Goal: Task Accomplishment & Management: Manage account settings

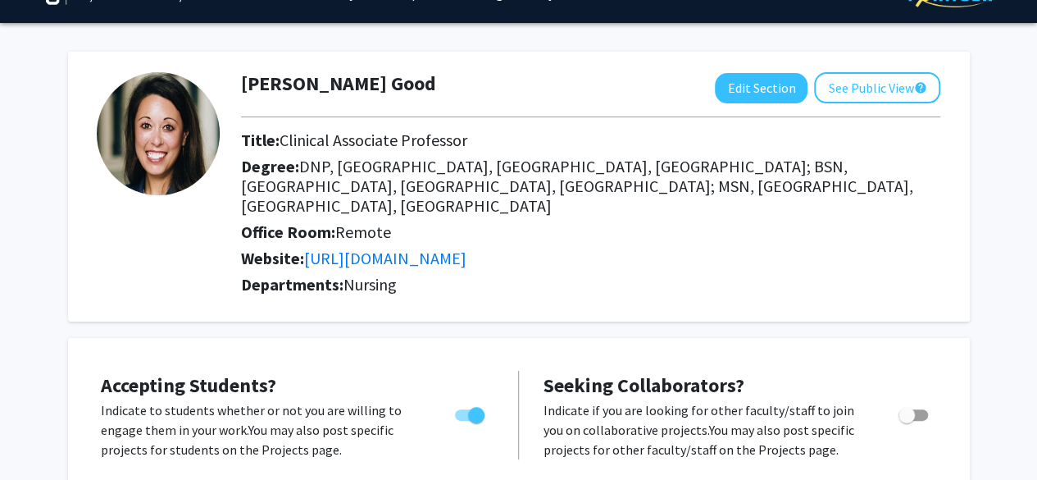
scroll to position [33, 0]
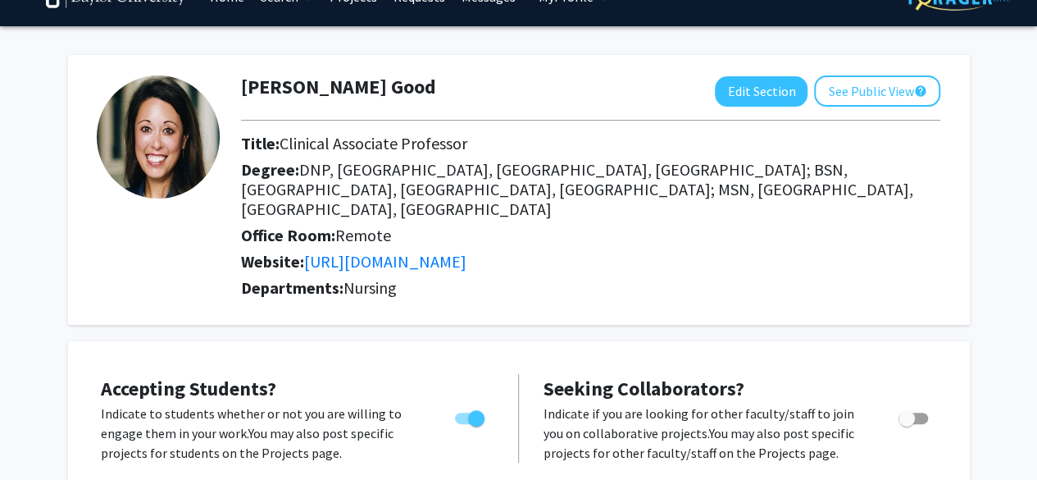
click at [161, 137] on img at bounding box center [158, 136] width 123 height 123
click at [782, 99] on button "Edit Section" at bounding box center [761, 91] width 93 height 30
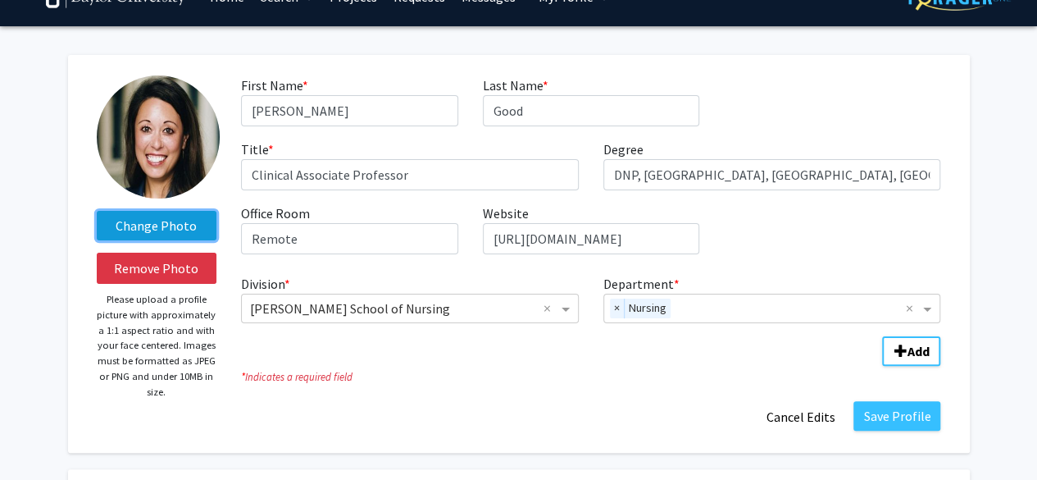
drag, startPoint x: 180, startPoint y: 223, endPoint x: 139, endPoint y: 220, distance: 41.1
click at [139, 220] on label "Change Photo" at bounding box center [157, 226] width 120 height 30
click at [0, 0] on input "Change Photo" at bounding box center [0, 0] width 0 height 0
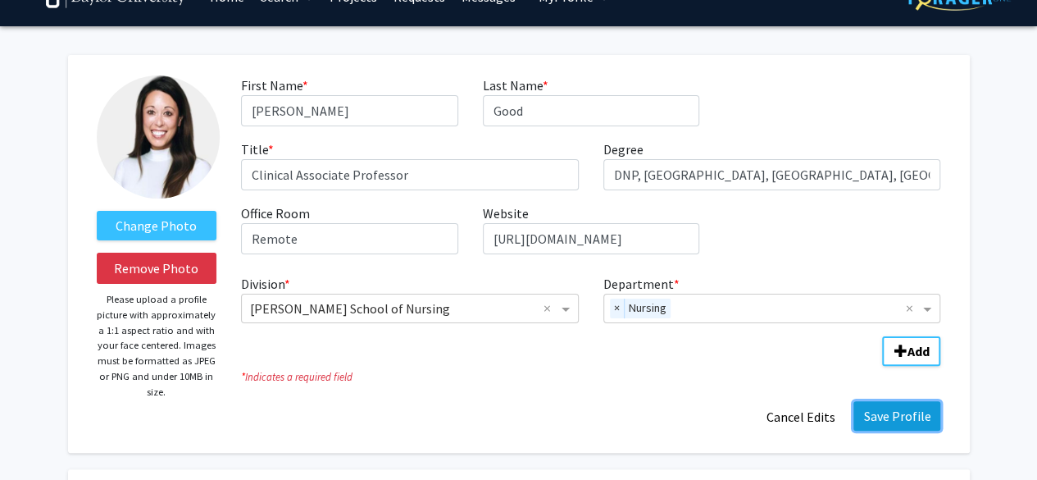
click at [902, 411] on button "Save Profile" at bounding box center [896, 416] width 87 height 30
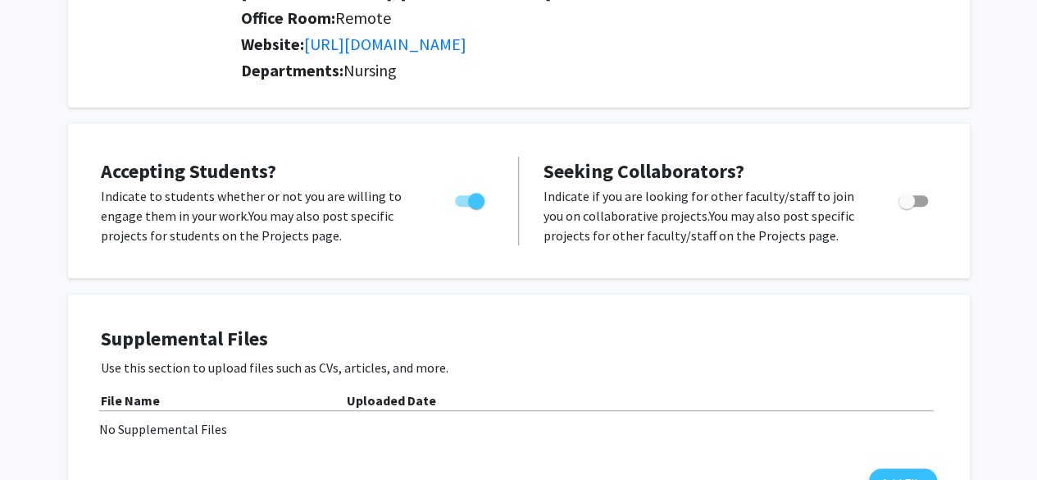
scroll to position [284, 0]
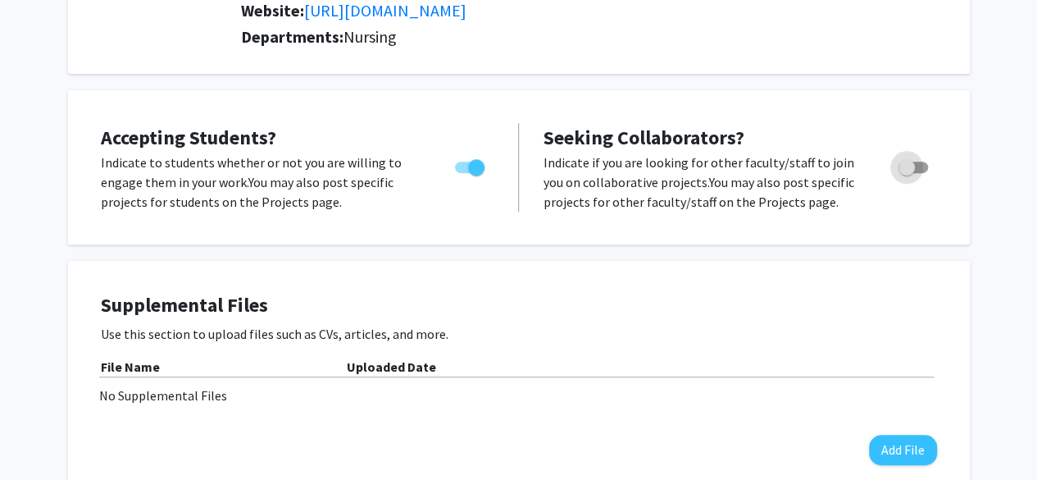
click at [913, 175] on span "Toggle" at bounding box center [906, 167] width 16 height 16
click at [907, 174] on input "Toggle" at bounding box center [906, 173] width 1 height 1
checkbox input "true"
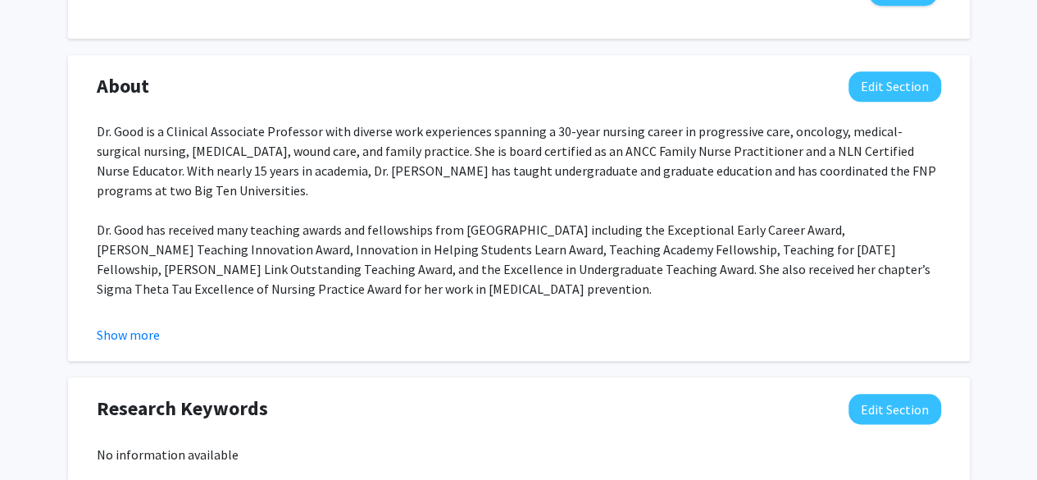
scroll to position [743, 0]
click at [146, 361] on div "About Edit Section Dr. Good is a Clinical Associate Professor with diverse work…" at bounding box center [519, 207] width 902 height 307
click at [144, 343] on button "Show more" at bounding box center [128, 334] width 63 height 20
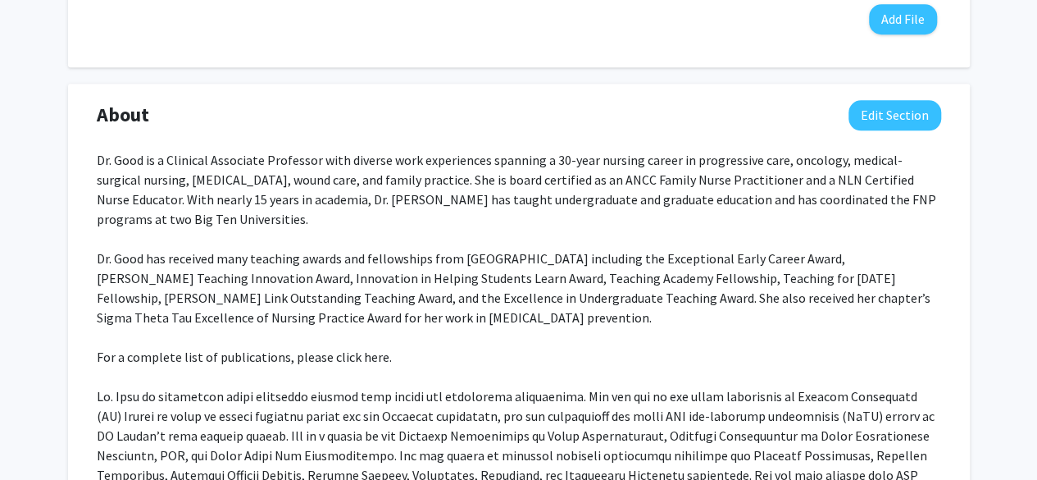
scroll to position [580, 0]
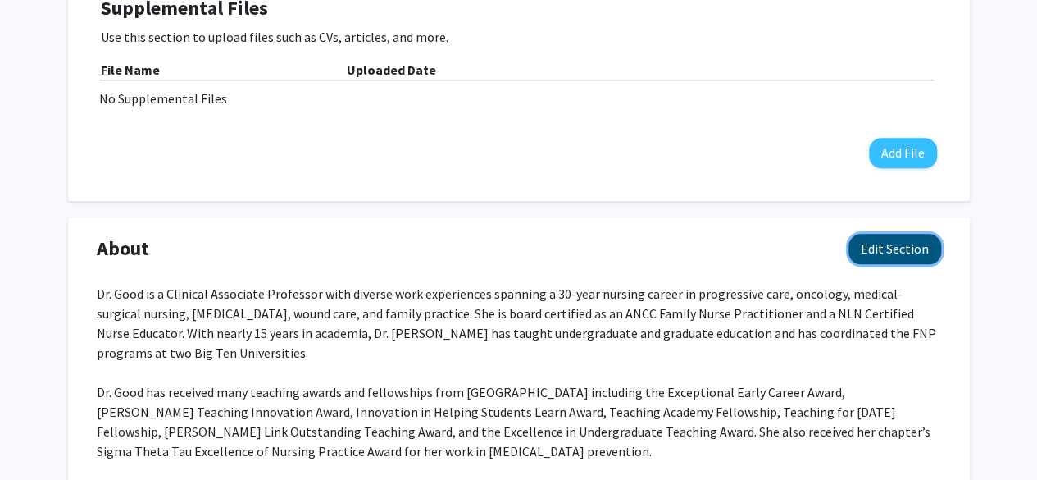
click at [880, 264] on button "Edit Section" at bounding box center [894, 249] width 93 height 30
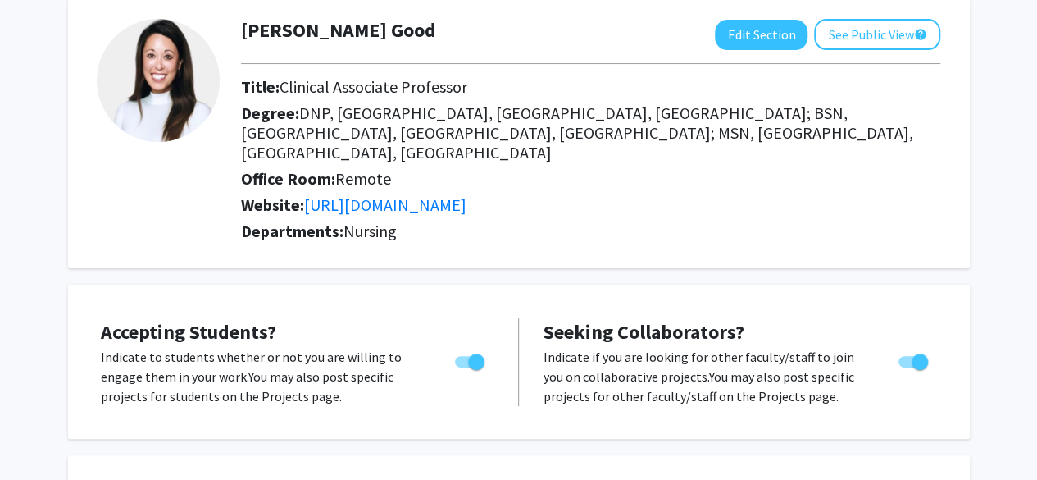
scroll to position [89, 0]
click at [466, 204] on link "[URL][DOMAIN_NAME]" at bounding box center [385, 205] width 162 height 20
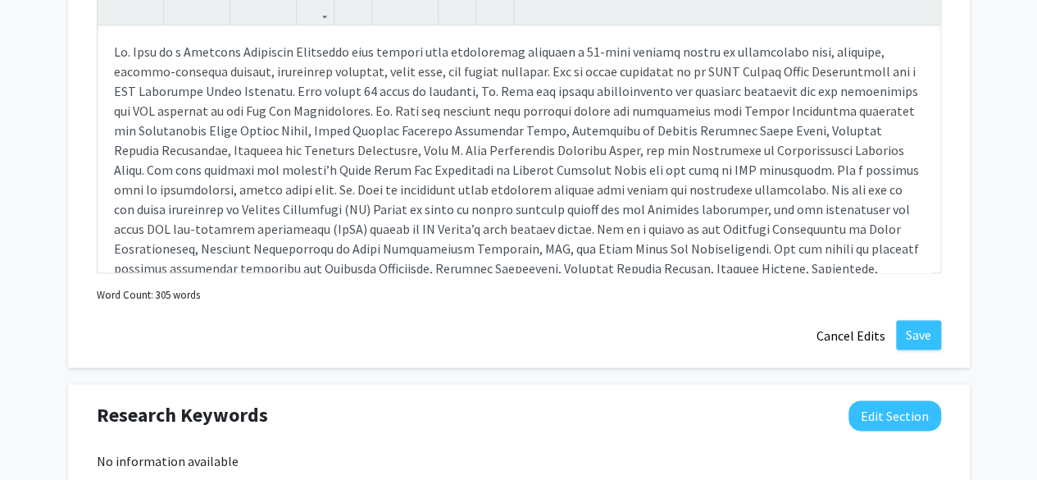
scroll to position [0, 0]
click at [279, 211] on div "Note to users with screen readers: Please deactivate our accessibility plugin f…" at bounding box center [519, 149] width 843 height 246
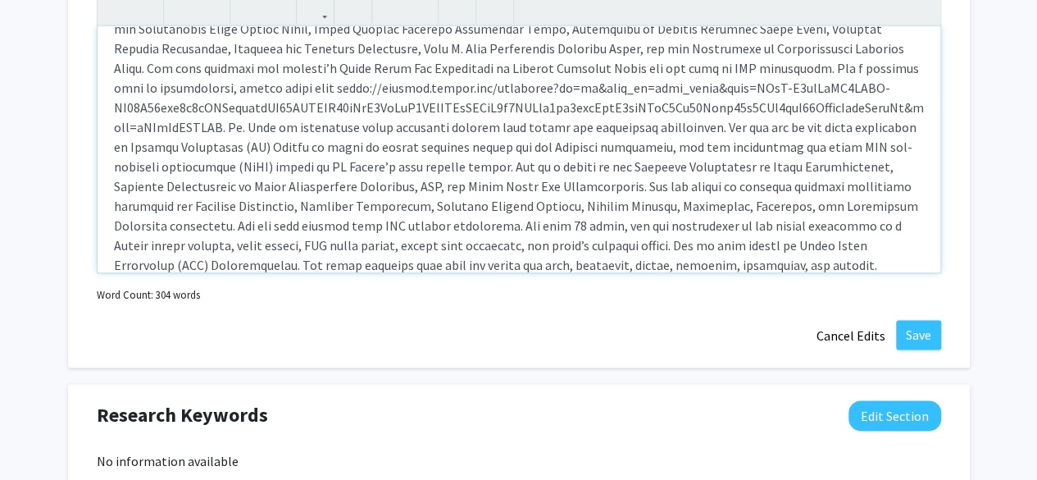
scroll to position [134, 0]
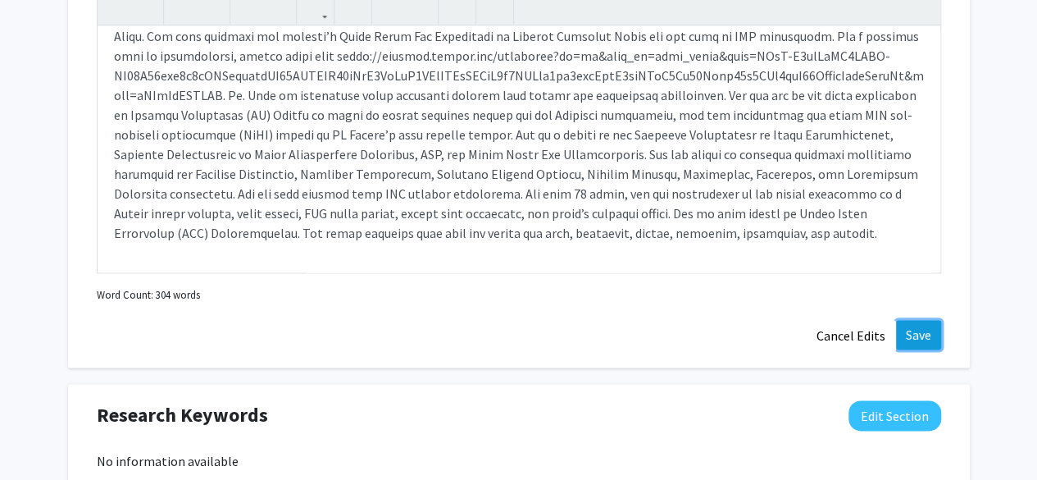
click at [915, 349] on button "Save" at bounding box center [918, 335] width 45 height 30
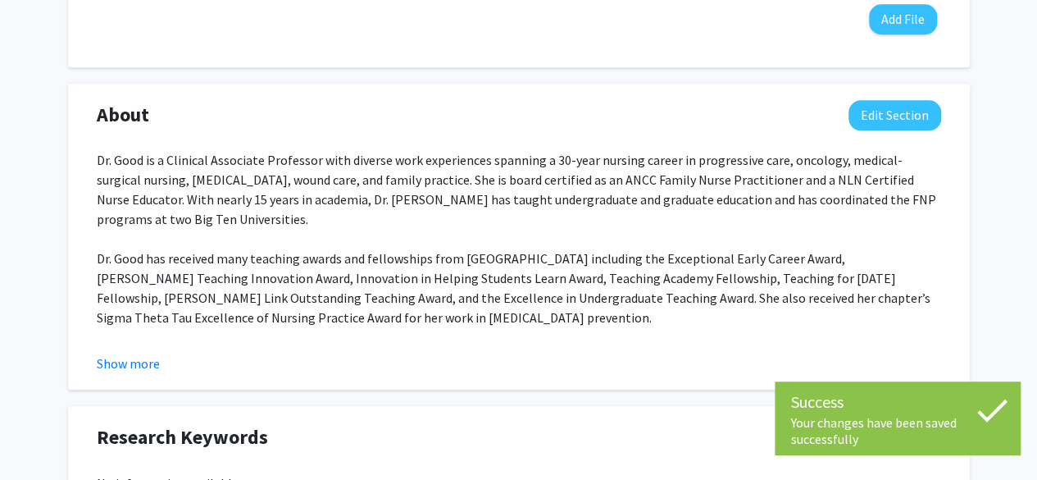
scroll to position [713, 0]
click at [125, 374] on button "Show more" at bounding box center [128, 364] width 63 height 20
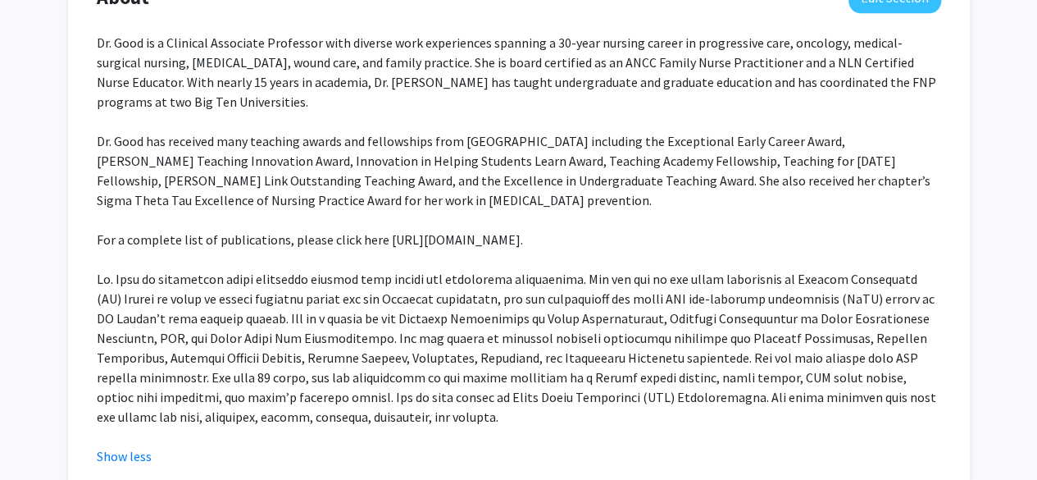
scroll to position [830, 0]
click at [407, 283] on p "Dr. Good is a Clinical Associate Professor with diverse work experiences spanni…" at bounding box center [519, 230] width 844 height 393
click at [383, 260] on p "Dr. Good is a Clinical Associate Professor with diverse work experiences spanni…" at bounding box center [519, 230] width 844 height 393
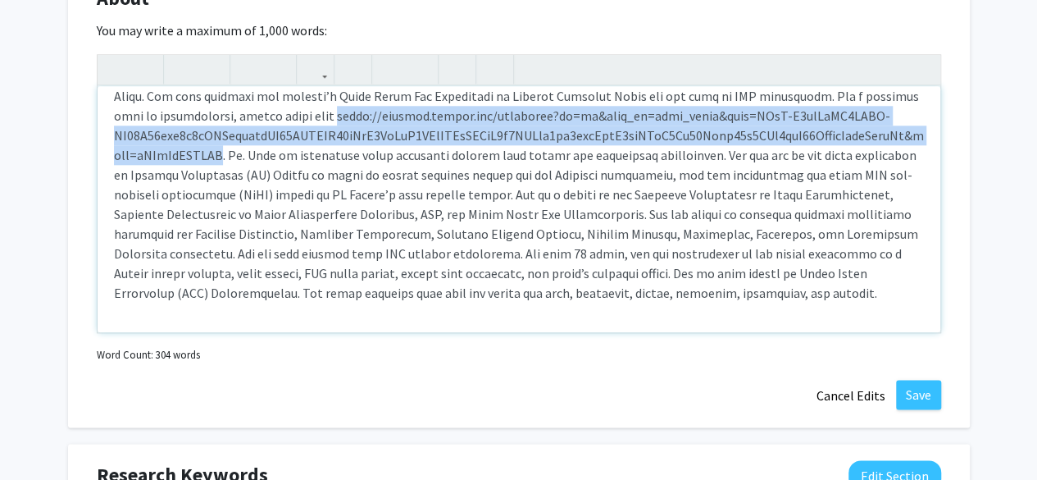
drag, startPoint x: 281, startPoint y: 134, endPoint x: 252, endPoint y: 171, distance: 46.7
click at [252, 171] on p "Note to users with screen readers: Please deactivate our accessibility plugin f…" at bounding box center [519, 135] width 810 height 334
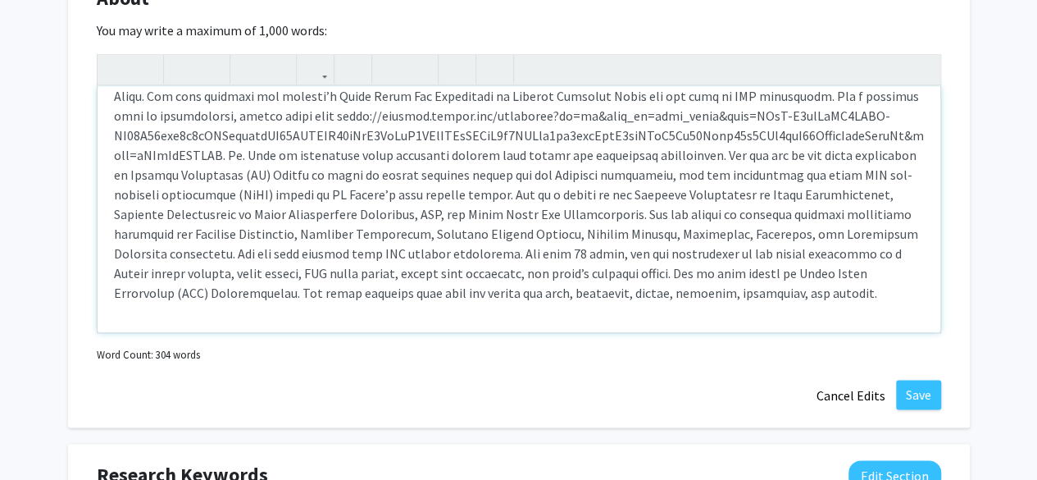
scroll to position [95, 0]
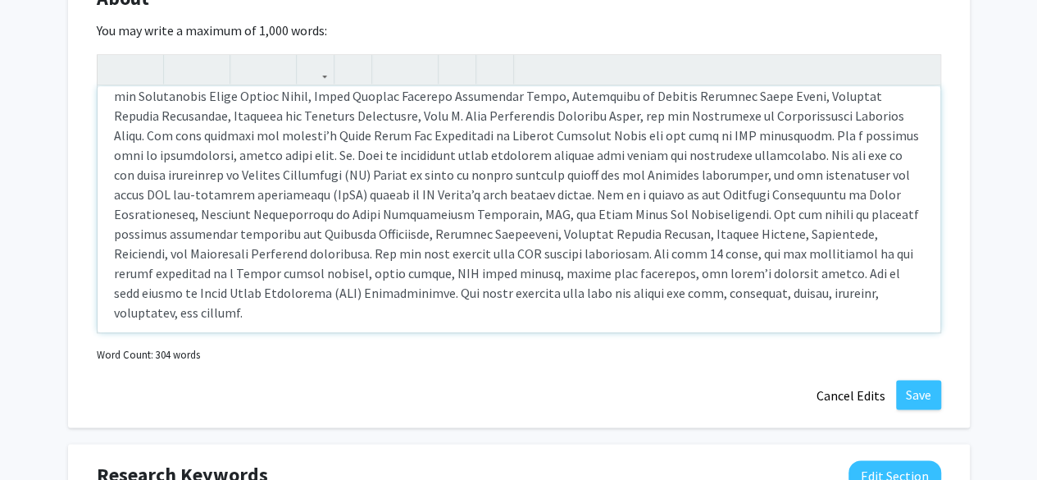
type textarea "<p>Dr. Good is a Clinical Associate Professor with diverse work experiences spa…"
drag, startPoint x: 227, startPoint y: 175, endPoint x: 276, endPoint y: 175, distance: 49.2
click at [276, 175] on p "Note to users with screen readers: Please deactivate our accessibility plugin f…" at bounding box center [519, 164] width 810 height 315
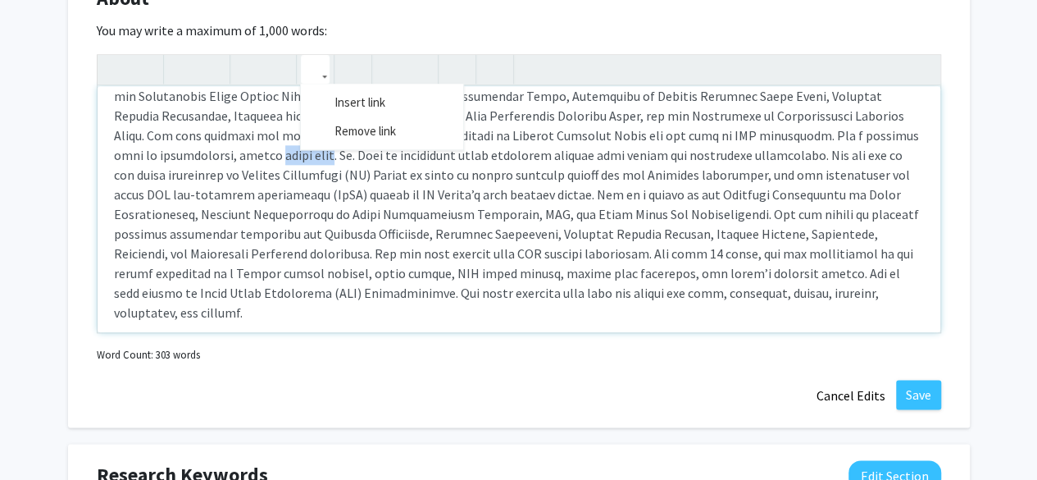
click at [320, 83] on icon "button" at bounding box center [315, 69] width 14 height 27
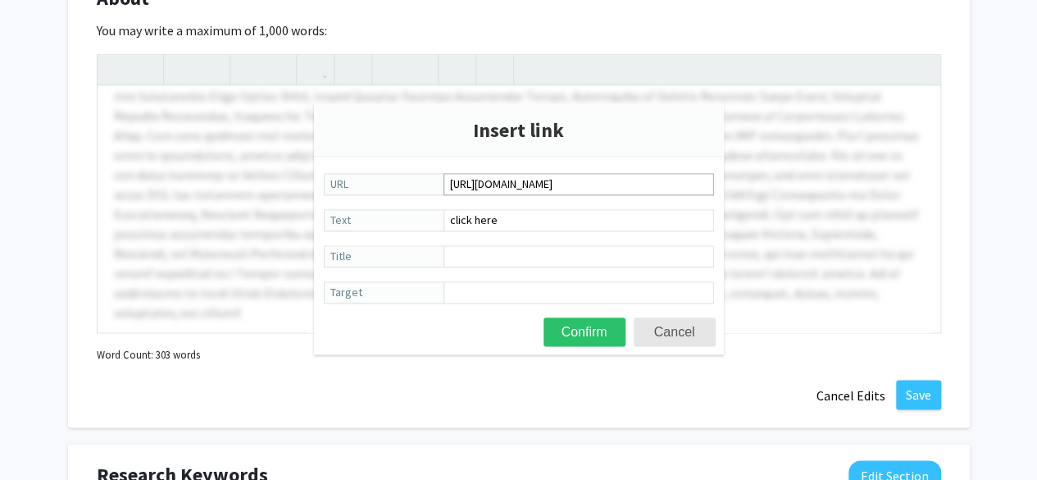
scroll to position [0, 1008]
type input "[URL][DOMAIN_NAME]"
click at [583, 346] on div "Insert link https://scholar.google.com/citations?hl=en&view_op=list_works&gmla=…" at bounding box center [519, 228] width 410 height 251
click at [583, 332] on button "Confirm" at bounding box center [584, 331] width 82 height 29
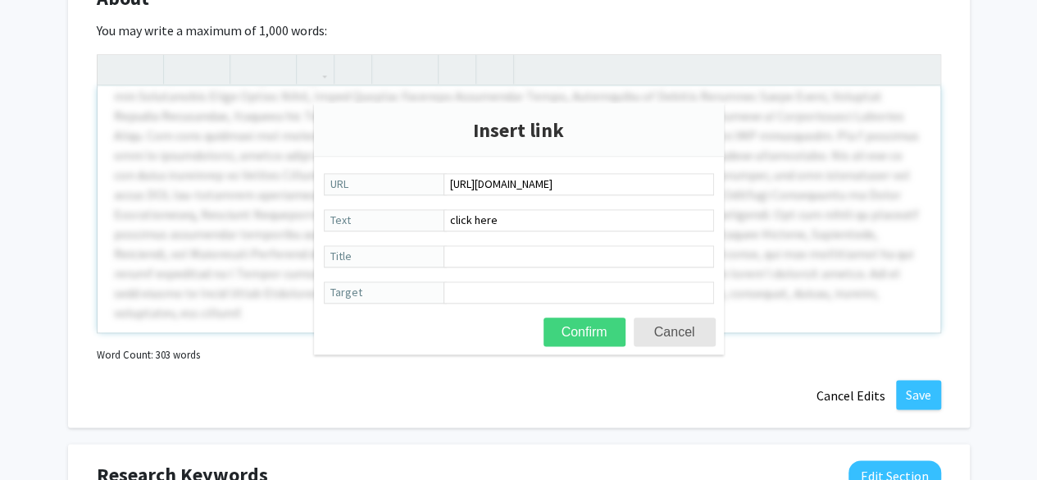
type textarea "<p>Dr. Good is a Clinical Associate Professor with diverse work experiences spa…"
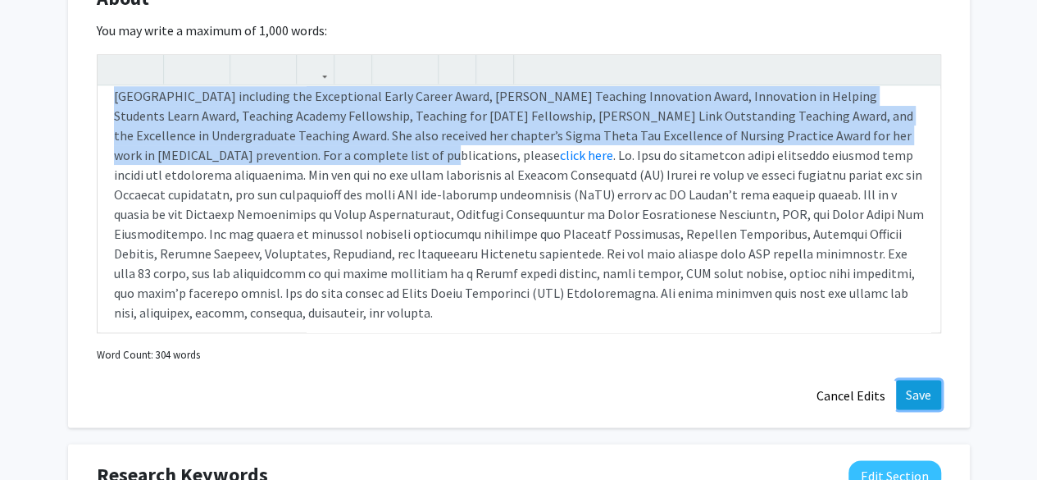
click at [914, 409] on button "Save" at bounding box center [918, 395] width 45 height 30
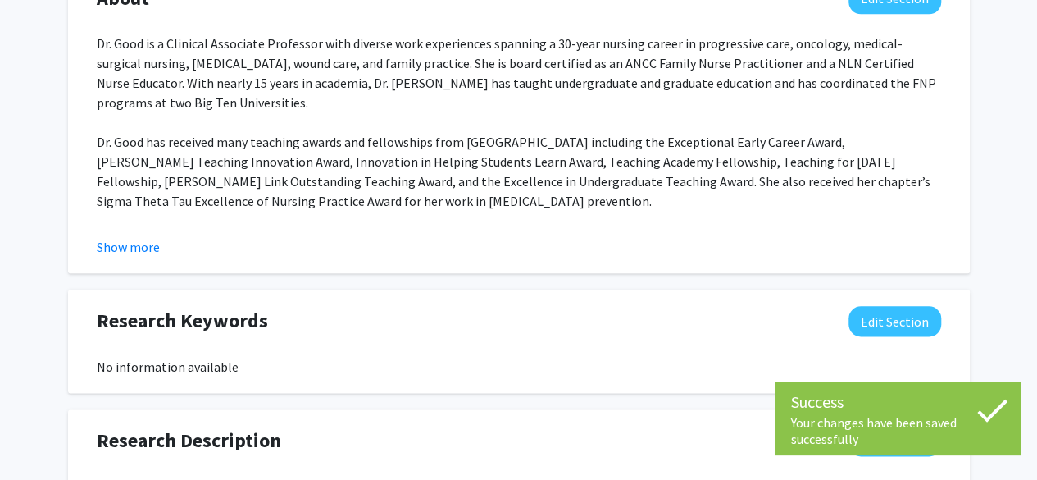
click at [125, 274] on div "About Edit Section Dr. Good is a Clinical Associate Professor with diverse work…" at bounding box center [519, 120] width 902 height 307
click at [128, 257] on button "Show more" at bounding box center [128, 247] width 63 height 20
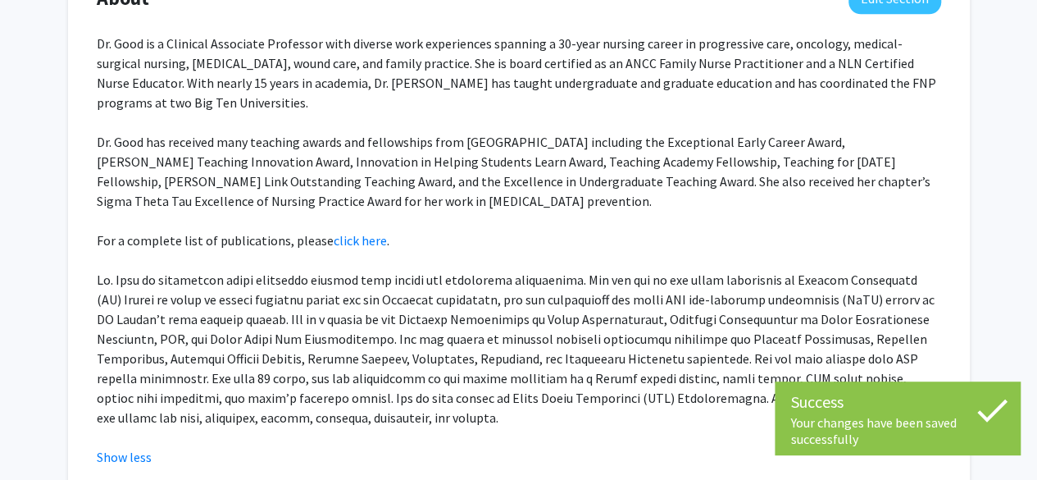
scroll to position [810, 0]
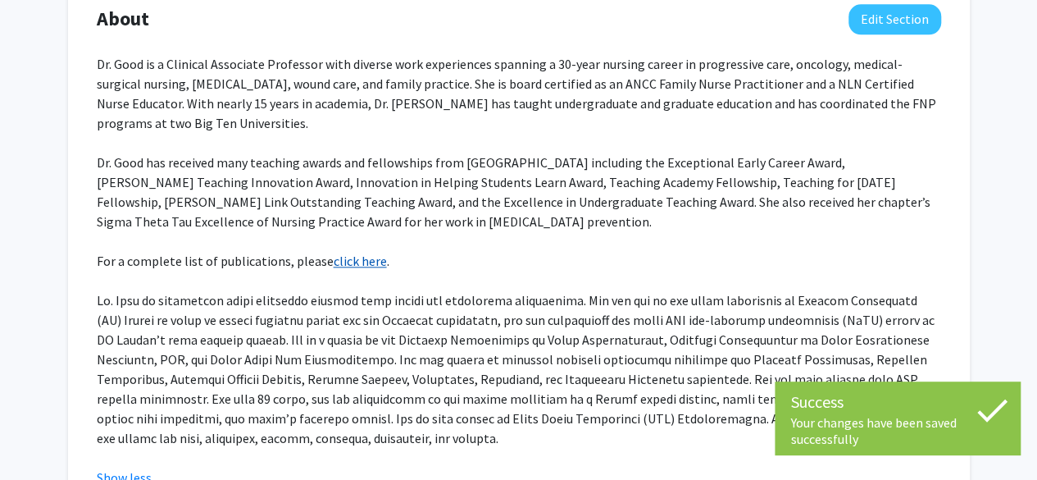
click at [344, 269] on link "click here" at bounding box center [360, 260] width 53 height 16
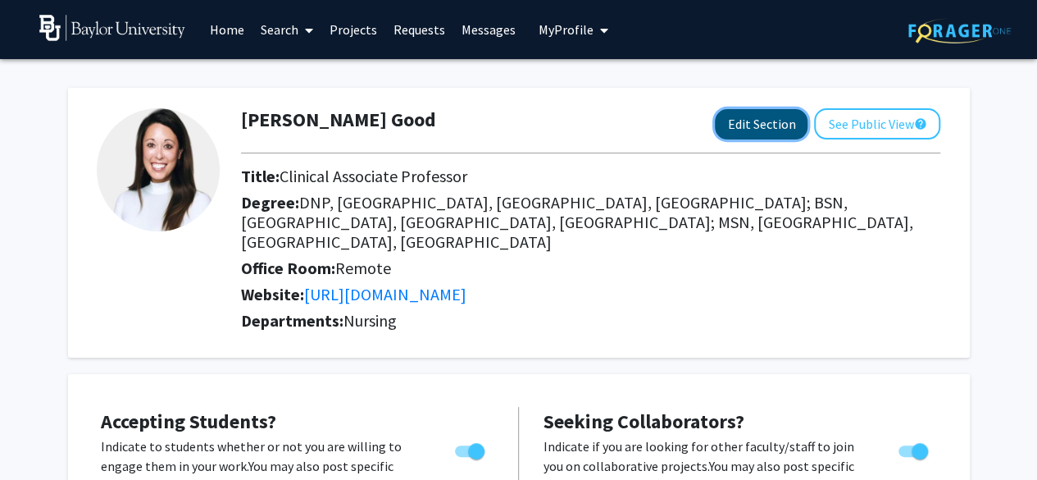
click at [754, 130] on button "Edit Section" at bounding box center [761, 124] width 93 height 30
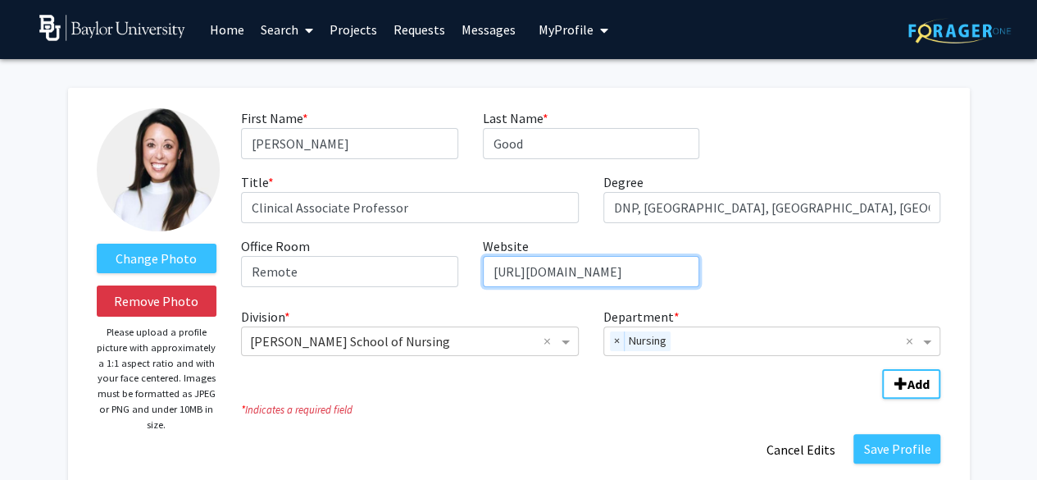
click at [489, 269] on input "[URL][DOMAIN_NAME]" at bounding box center [591, 271] width 216 height 31
click at [487, 271] on input "[URL][DOMAIN_NAME]" at bounding box center [591, 271] width 216 height 31
drag, startPoint x: 487, startPoint y: 271, endPoint x: 835, endPoint y: 281, distance: 348.5
click at [835, 281] on div "First Name * required [PERSON_NAME] Last Name * required Good Title * required …" at bounding box center [591, 204] width 724 height 192
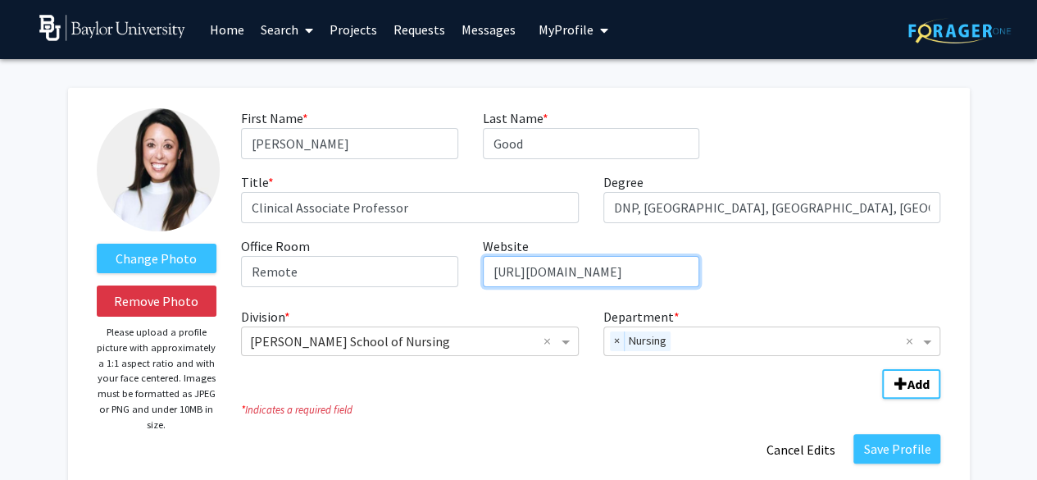
paste input "[DOMAIN_NAME][URL][PERSON_NAME]"
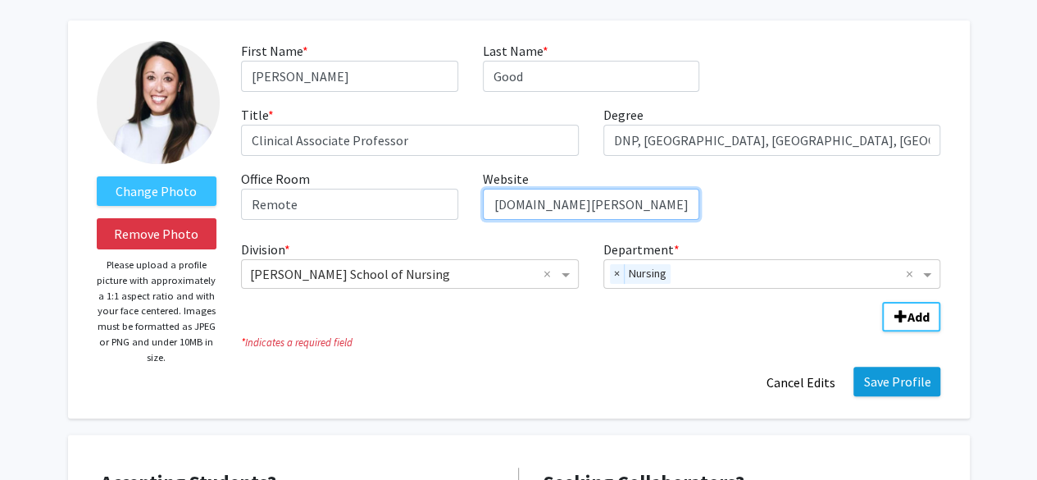
type input "[URL][DOMAIN_NAME][PERSON_NAME]"
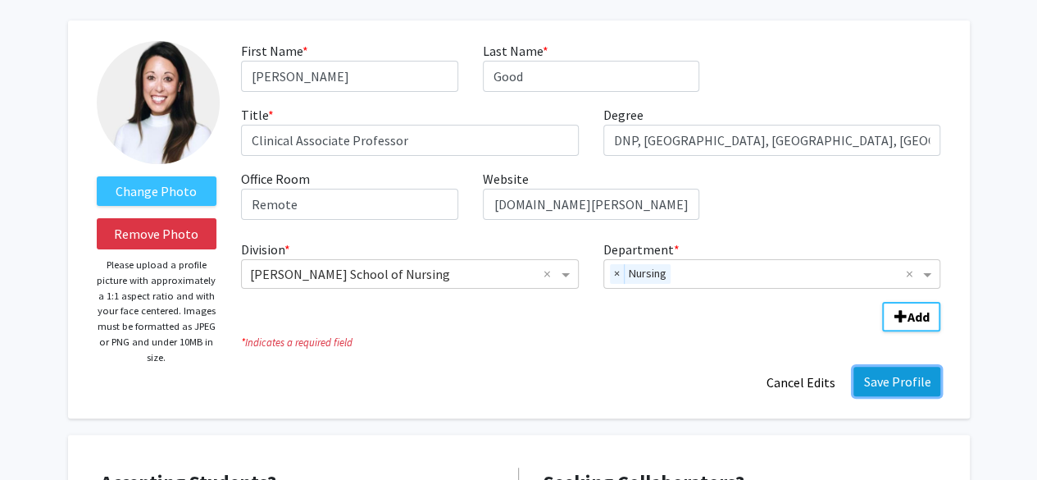
scroll to position [0, 0]
click at [884, 383] on button "Save Profile" at bounding box center [896, 381] width 87 height 30
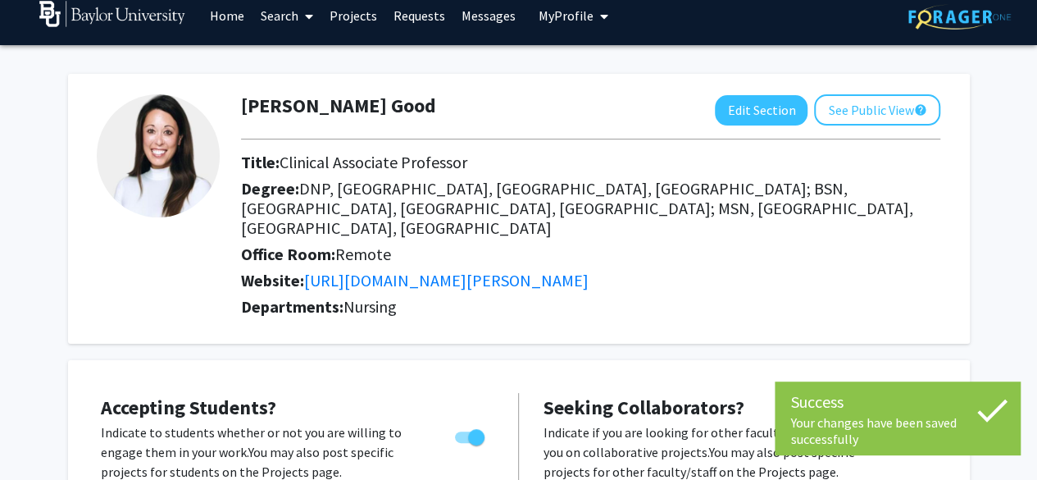
scroll to position [15, 0]
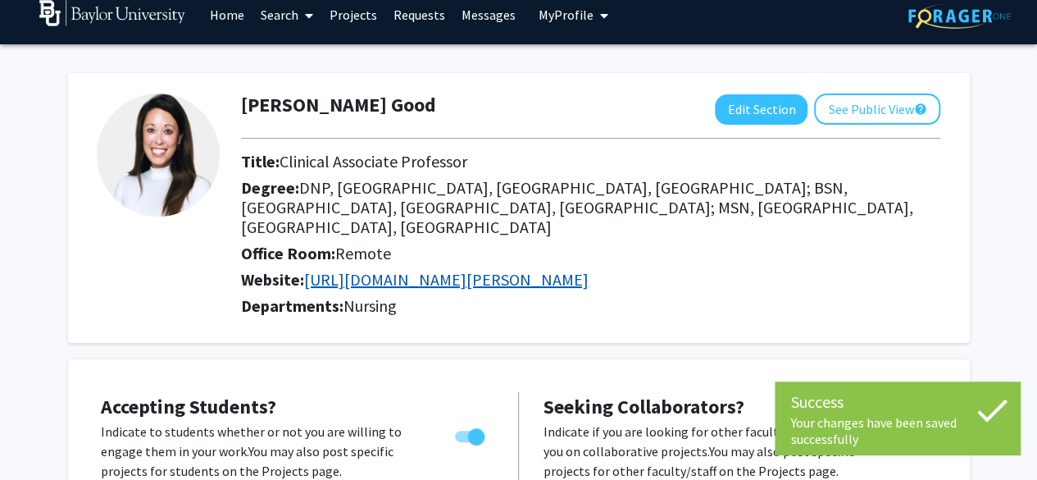
click at [515, 269] on link "[URL][DOMAIN_NAME][PERSON_NAME]" at bounding box center [446, 279] width 284 height 20
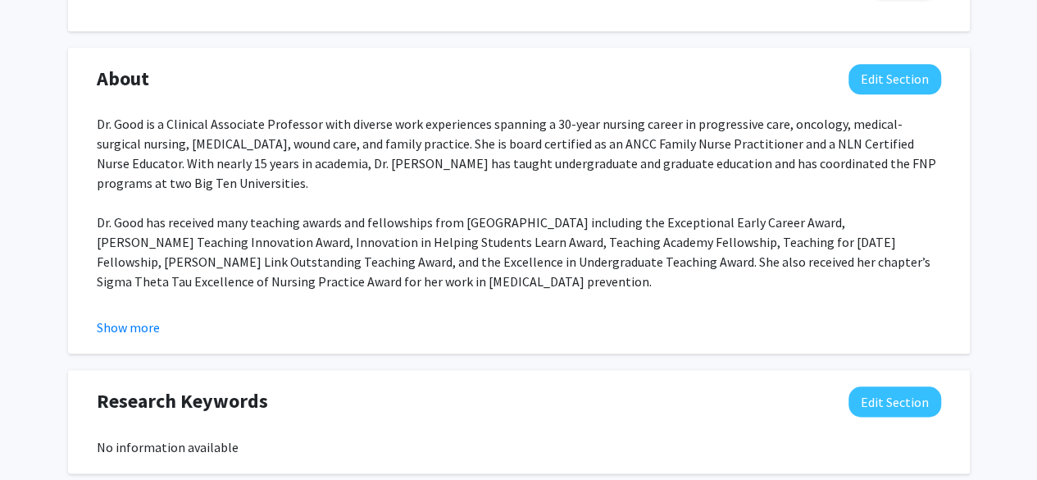
scroll to position [760, 0]
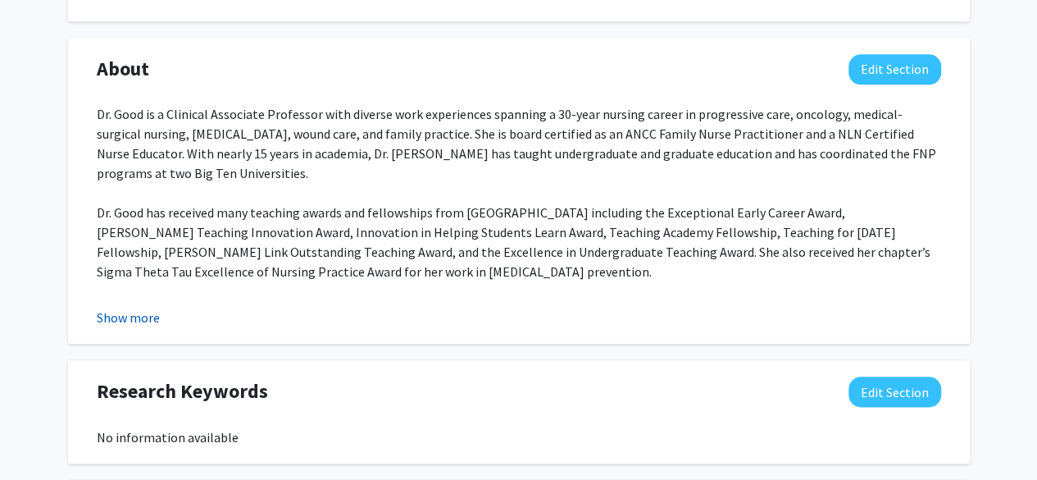
click at [120, 307] on button "Show more" at bounding box center [128, 317] width 63 height 20
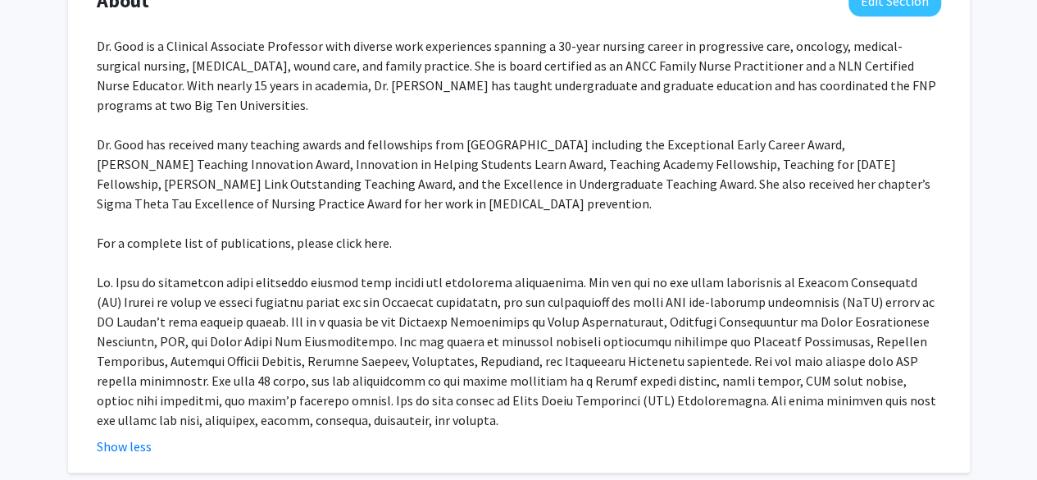
scroll to position [723, 0]
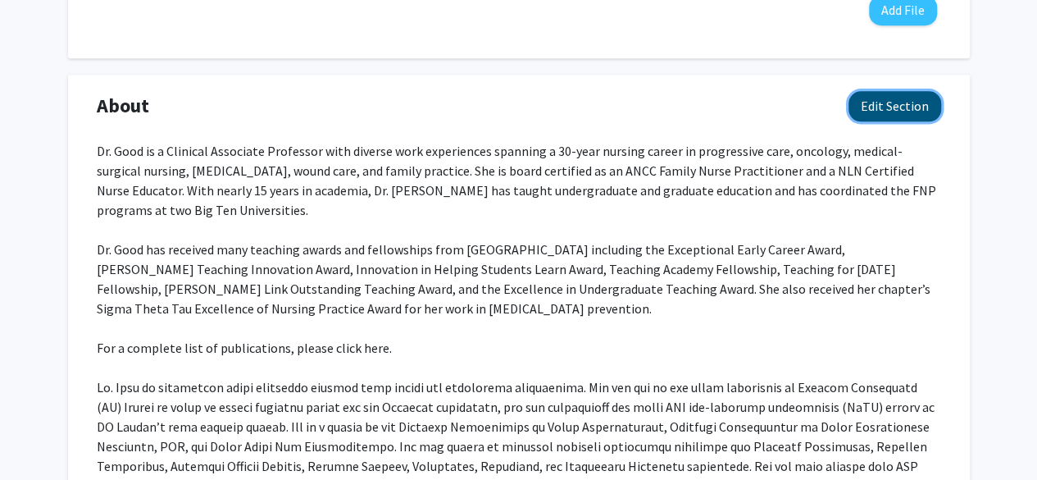
click at [874, 91] on button "Edit Section" at bounding box center [894, 106] width 93 height 30
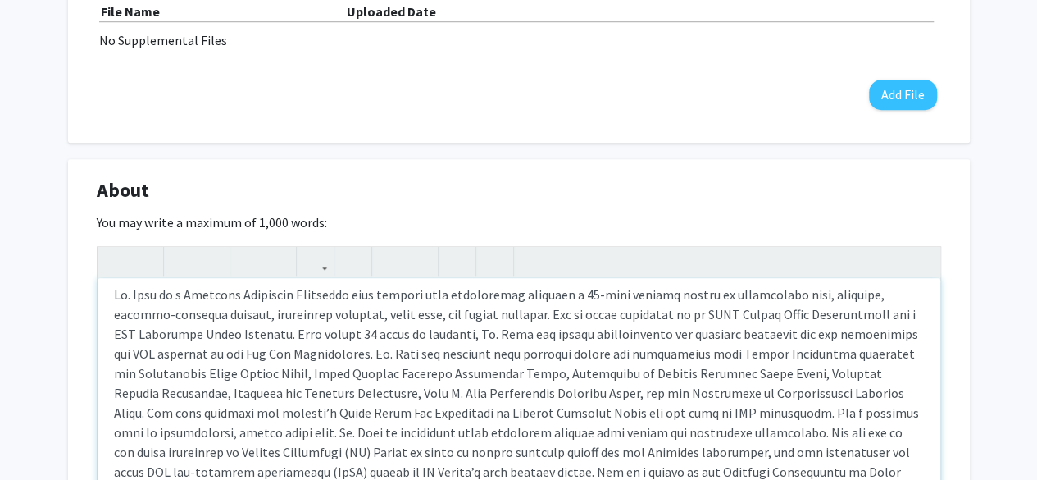
scroll to position [17, 0]
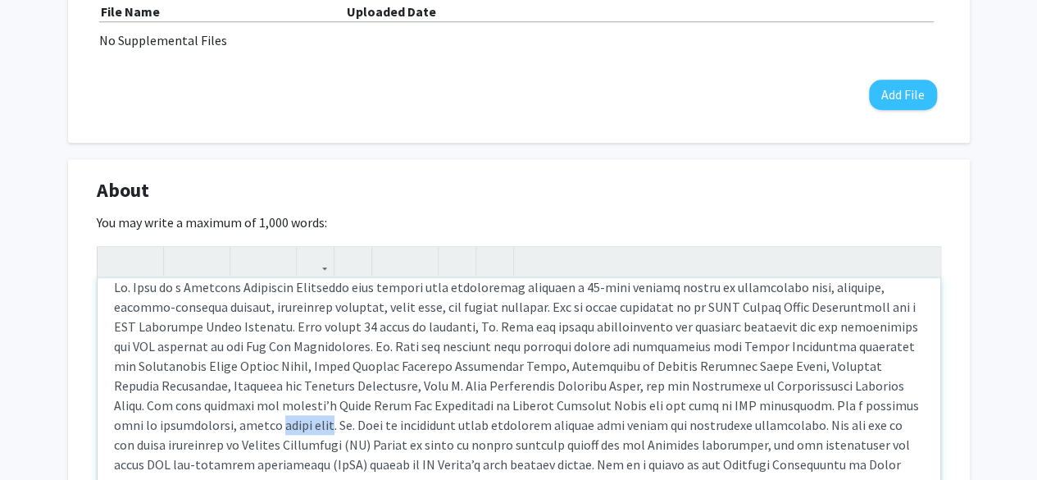
drag, startPoint x: 227, startPoint y: 409, endPoint x: 277, endPoint y: 407, distance: 50.1
click at [277, 407] on div "Note to users with screen readers: Please deactivate our accessibility plugin f…" at bounding box center [519, 401] width 843 height 246
click at [320, 248] on icon "button" at bounding box center [315, 261] width 14 height 27
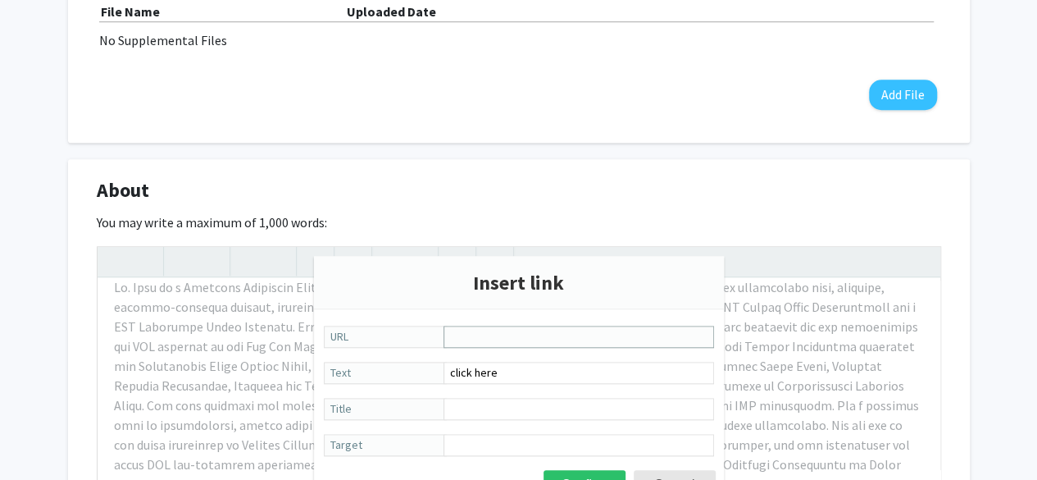
click at [445, 334] on input "URL" at bounding box center [578, 336] width 270 height 22
paste input "[URL][DOMAIN_NAME]"
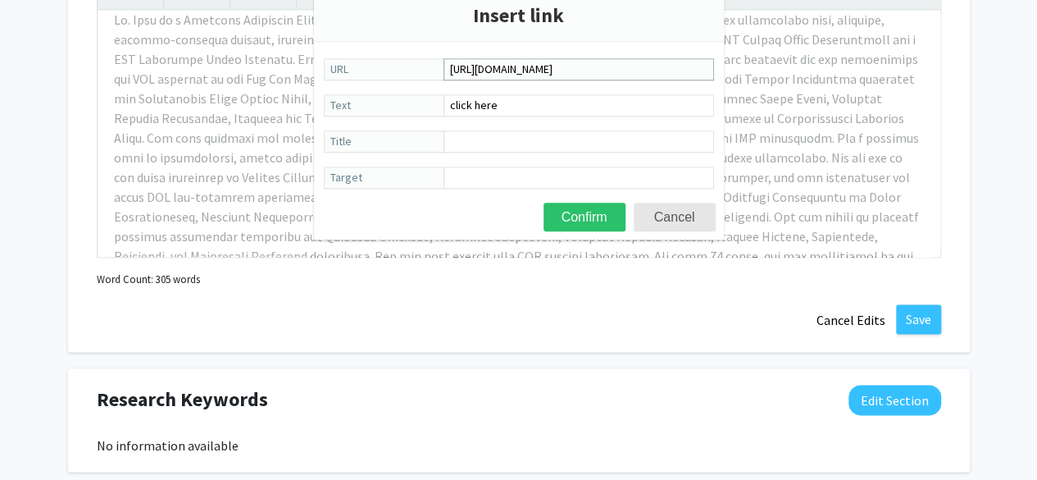
scroll to position [917, 0]
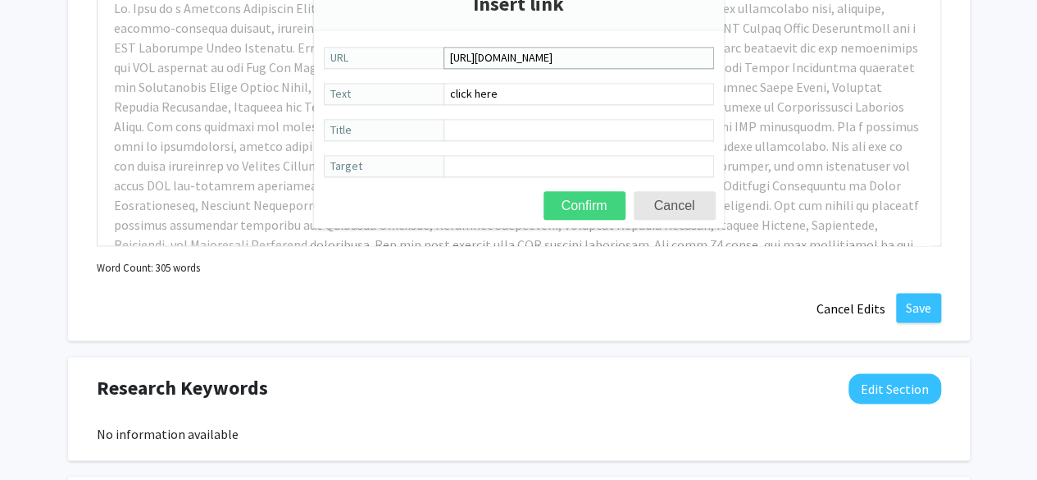
type input "[URL][DOMAIN_NAME]"
click at [593, 199] on button "Confirm" at bounding box center [584, 205] width 82 height 29
type textarea "Lo. Ipsu do s Ametcons Adipiscin Elitseddo eius tempori utla etdoloremag aliqua…"
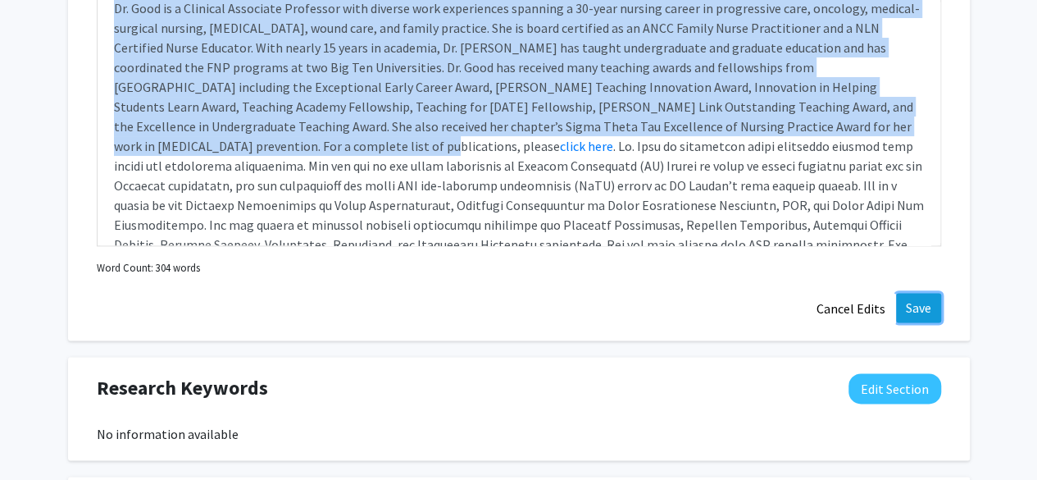
click at [922, 293] on button "Save" at bounding box center [918, 308] width 45 height 30
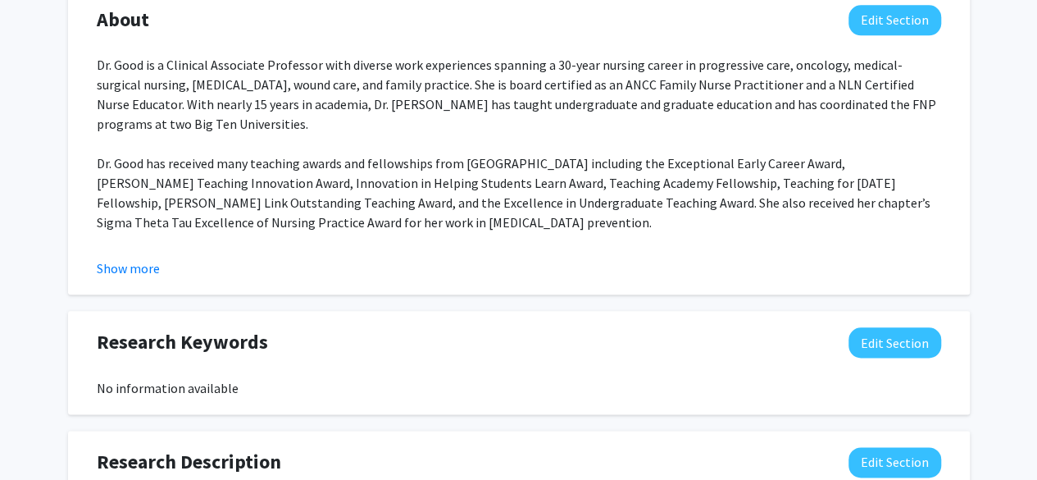
scroll to position [810, 0]
click at [134, 257] on button "Show more" at bounding box center [128, 267] width 63 height 20
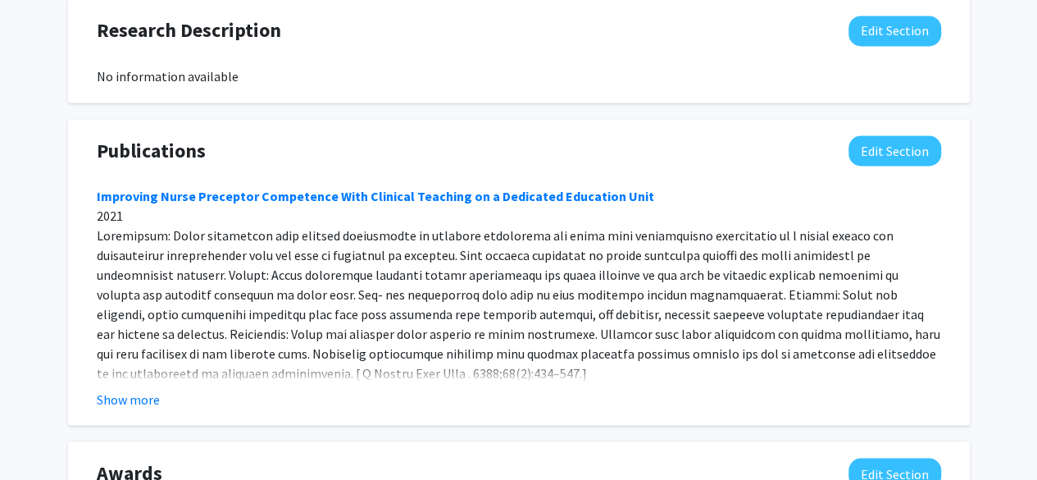
scroll to position [1442, 0]
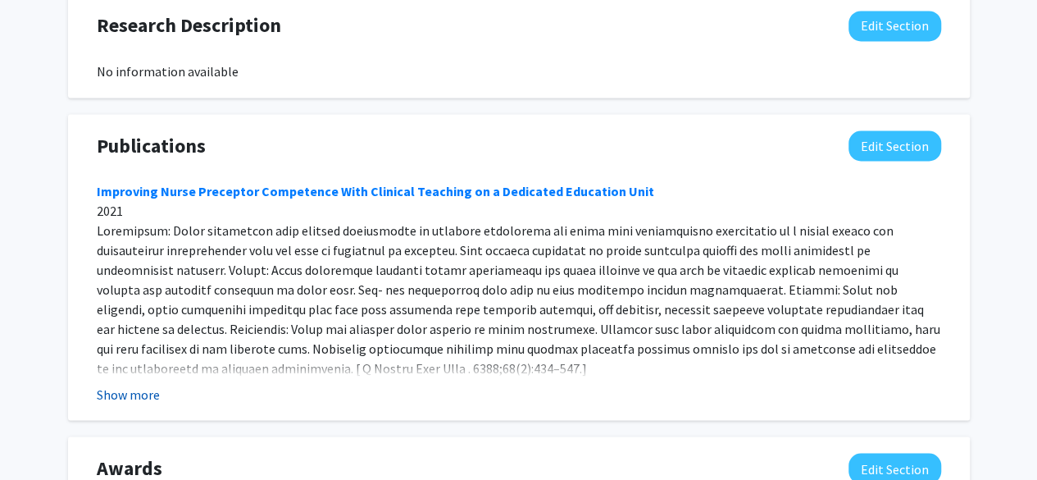
click at [137, 384] on button "Show more" at bounding box center [128, 394] width 63 height 20
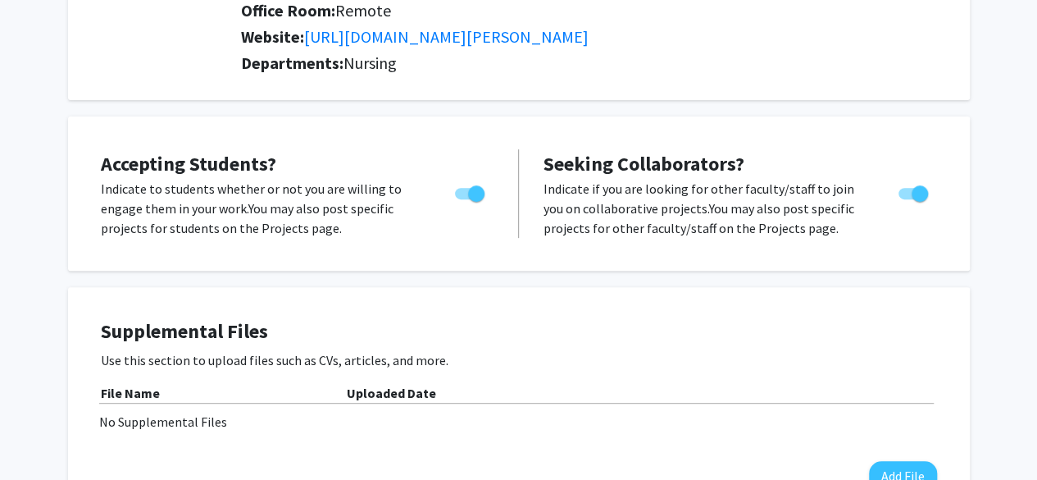
scroll to position [0, 0]
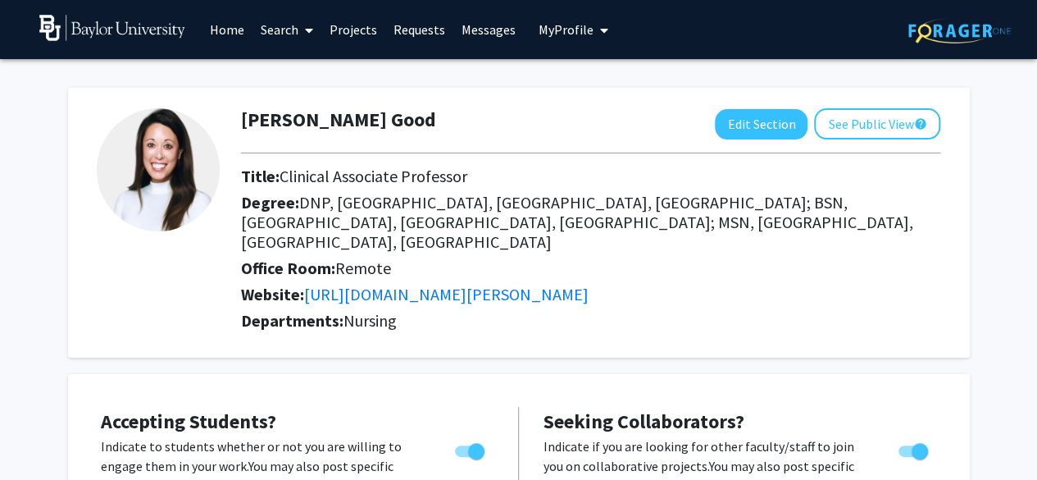
click at [310, 34] on icon at bounding box center [309, 30] width 8 height 13
click at [304, 74] on span "Faculty/Staff" at bounding box center [312, 75] width 120 height 33
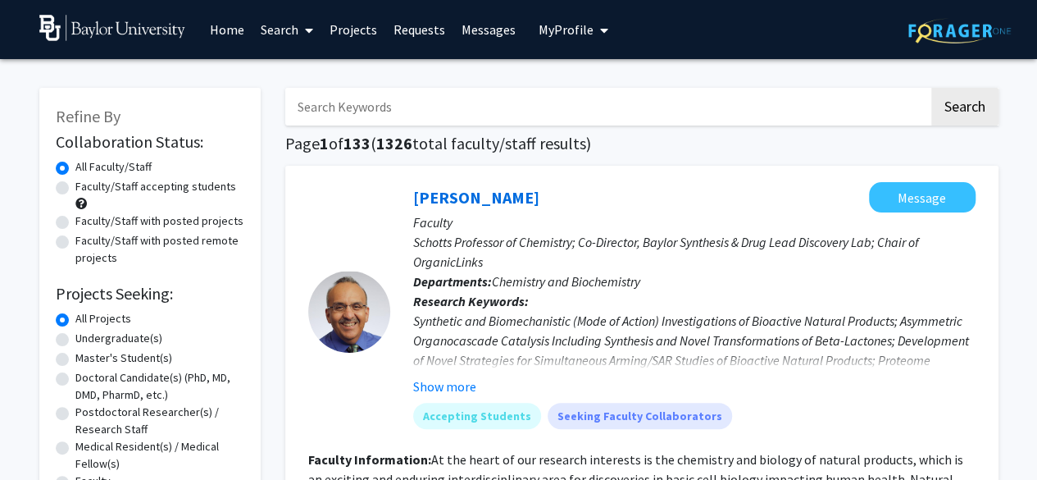
click at [337, 103] on input "Search Keywords" at bounding box center [606, 107] width 643 height 38
type input "foli"
click at [931, 88] on button "Search" at bounding box center [964, 107] width 67 height 38
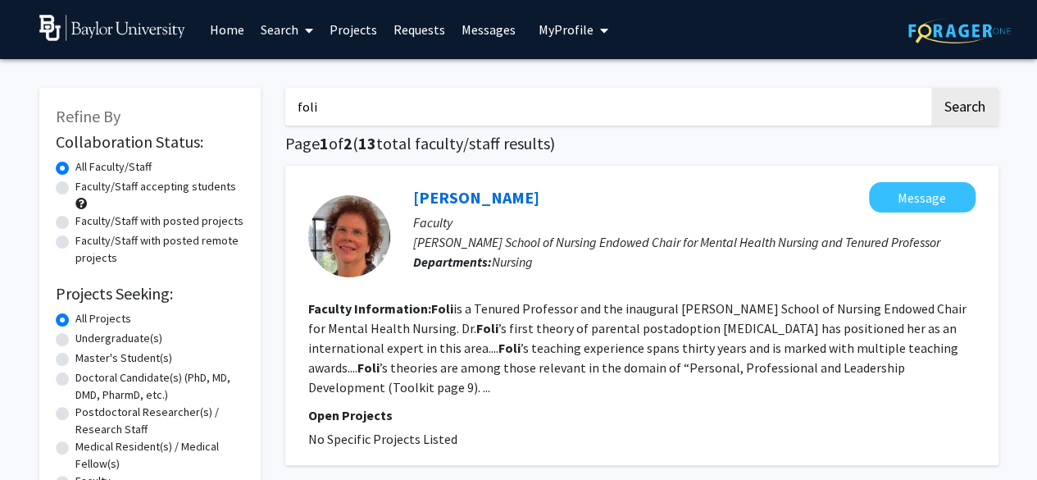
drag, startPoint x: 455, startPoint y: 202, endPoint x: 420, endPoint y: 194, distance: 35.4
click at [420, 194] on link "[PERSON_NAME]" at bounding box center [476, 197] width 126 height 20
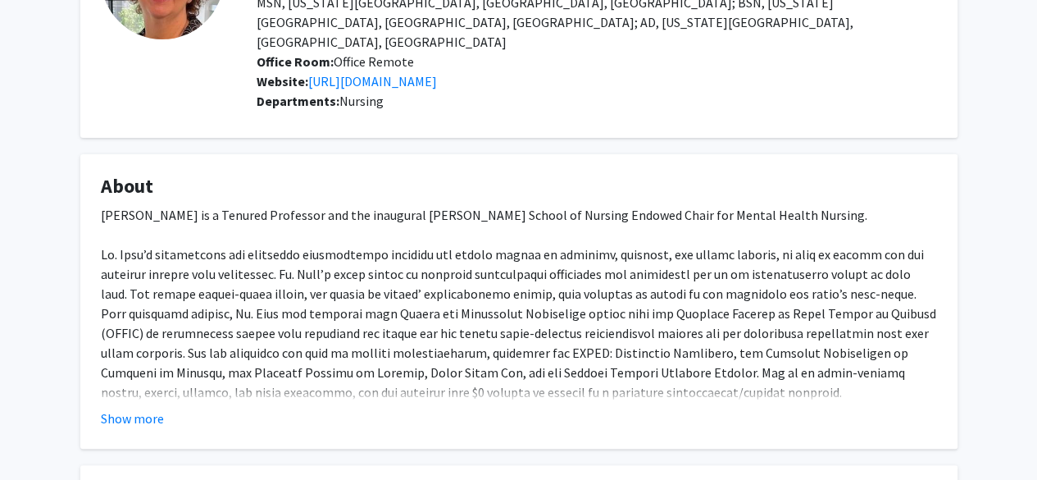
scroll to position [176, 0]
click at [141, 407] on button "Show more" at bounding box center [132, 417] width 63 height 20
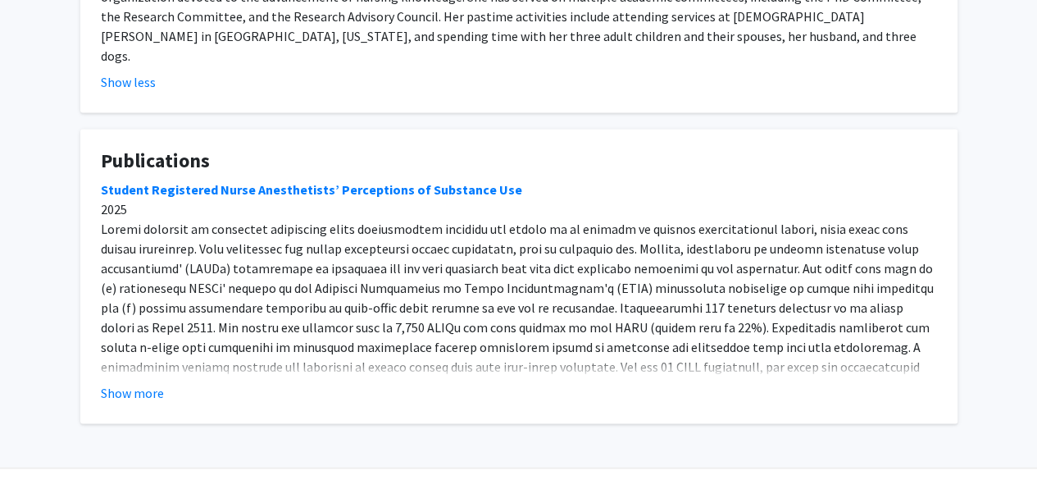
scroll to position [1127, 0]
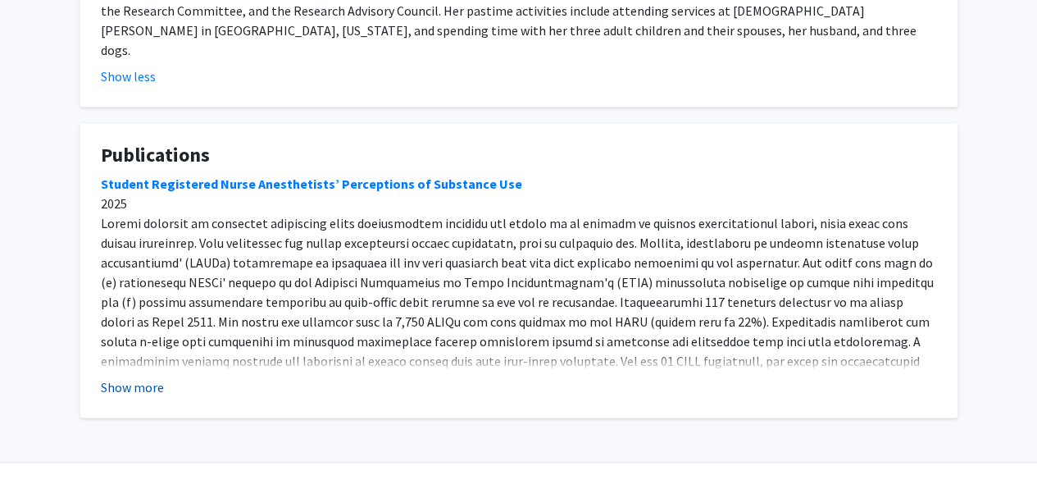
click at [123, 377] on button "Show more" at bounding box center [132, 387] width 63 height 20
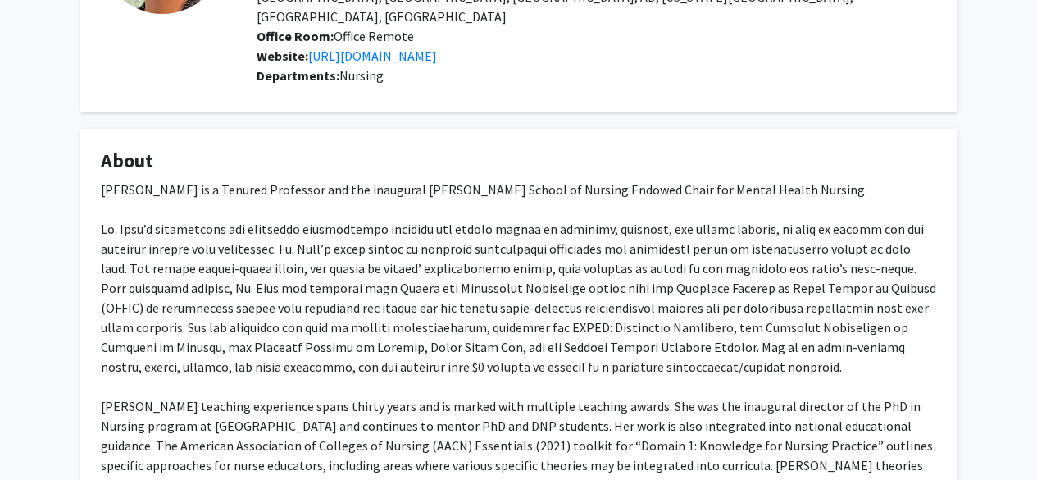
scroll to position [0, 0]
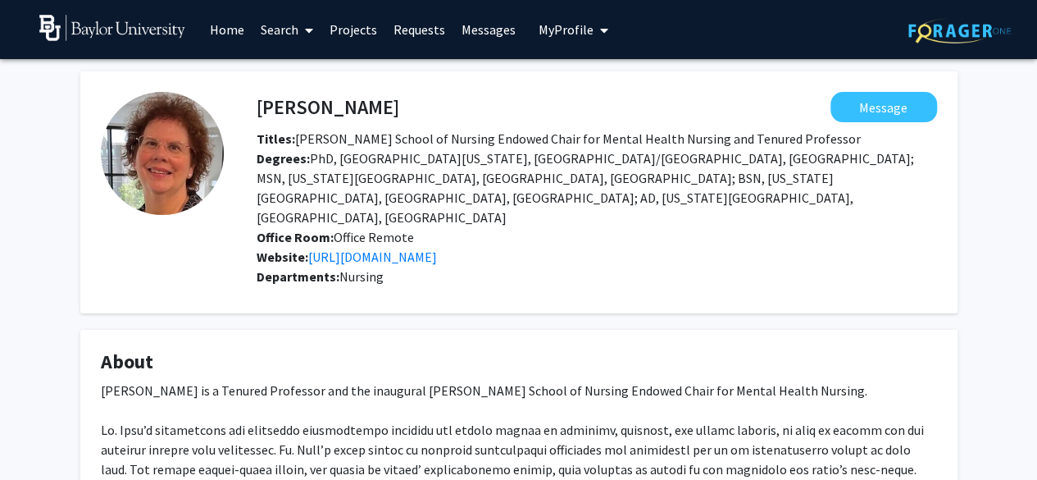
click at [288, 27] on link "Search" at bounding box center [286, 29] width 69 height 57
click at [290, 75] on span "Faculty/Staff" at bounding box center [312, 75] width 120 height 33
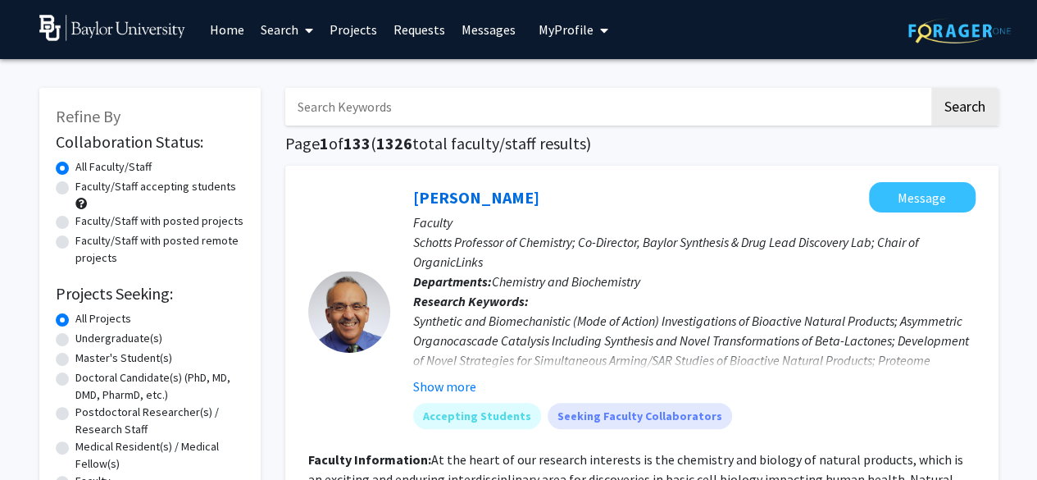
click at [336, 101] on input "Search Keywords" at bounding box center [606, 107] width 643 height 38
click at [695, 147] on h1 "Page 1 of 133 ( 1326 total faculty/staff results)" at bounding box center [641, 144] width 713 height 20
click at [389, 107] on input "Search Keywords" at bounding box center [606, 107] width 643 height 38
type input "good"
click at [931, 88] on button "Search" at bounding box center [964, 107] width 67 height 38
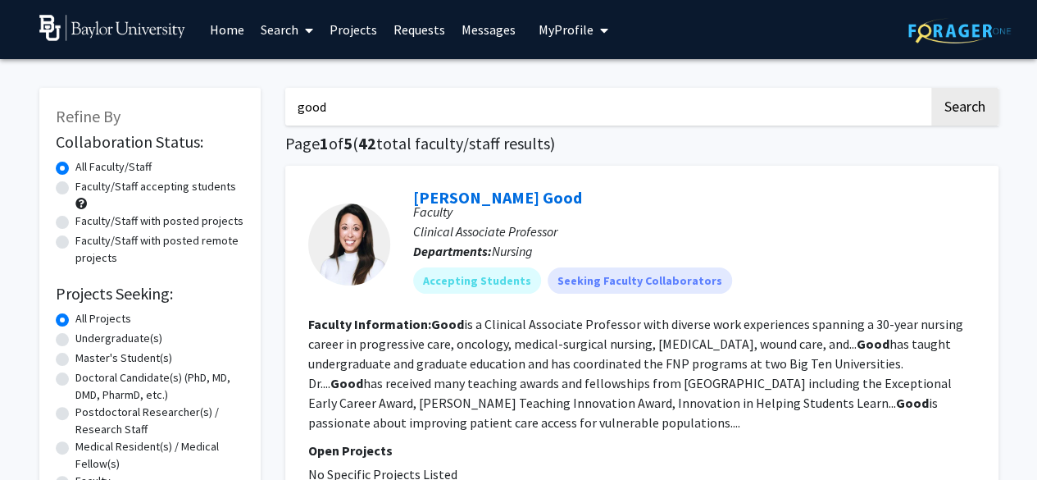
scroll to position [20, 0]
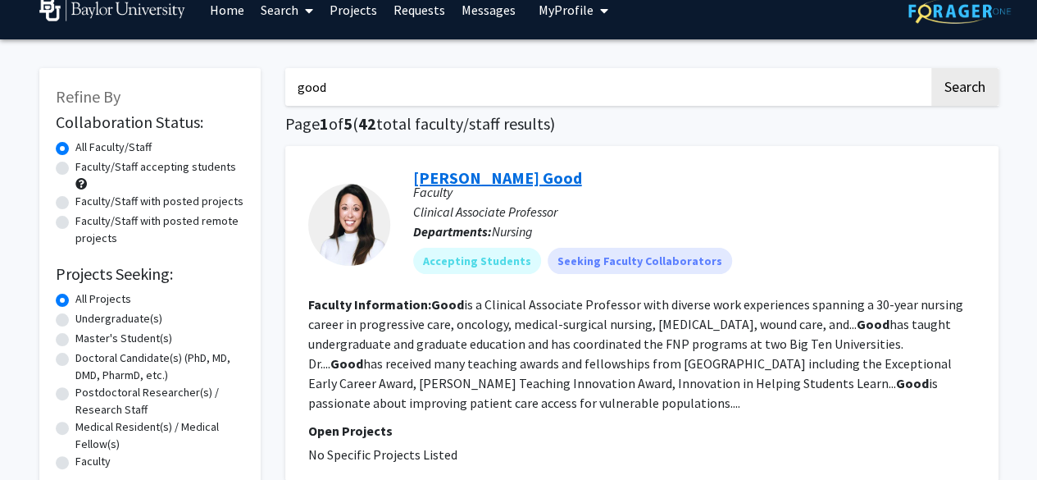
click at [478, 182] on link "[PERSON_NAME] Good" at bounding box center [497, 177] width 169 height 20
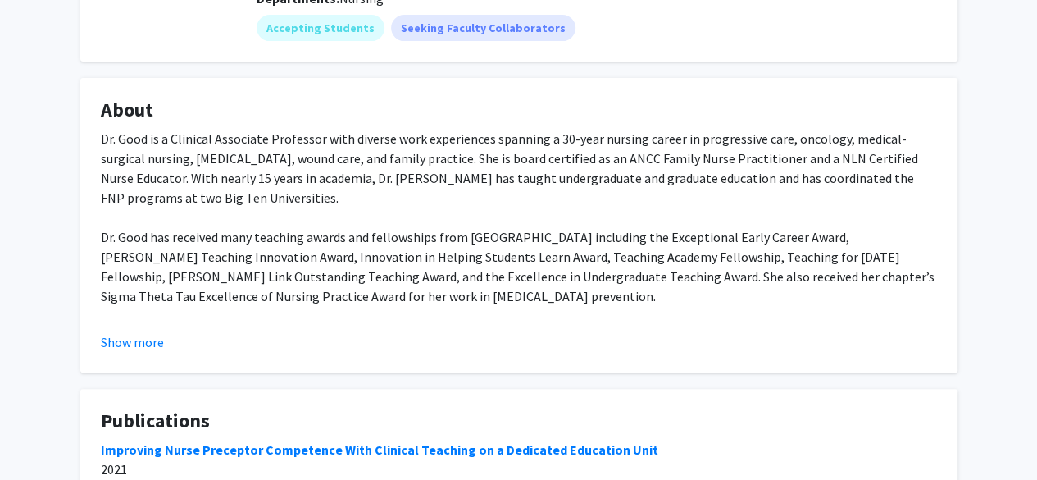
scroll to position [240, 0]
click at [152, 343] on button "Show more" at bounding box center [132, 341] width 63 height 20
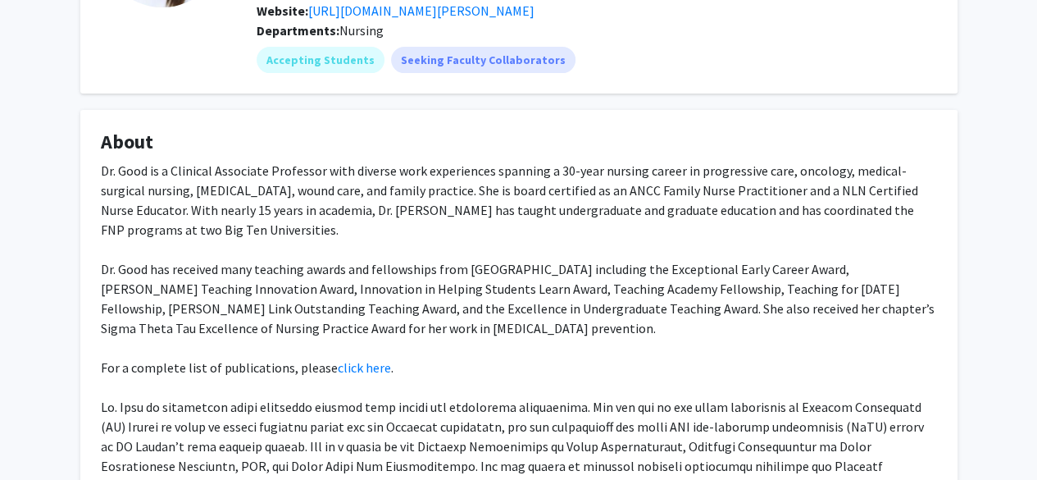
scroll to position [0, 0]
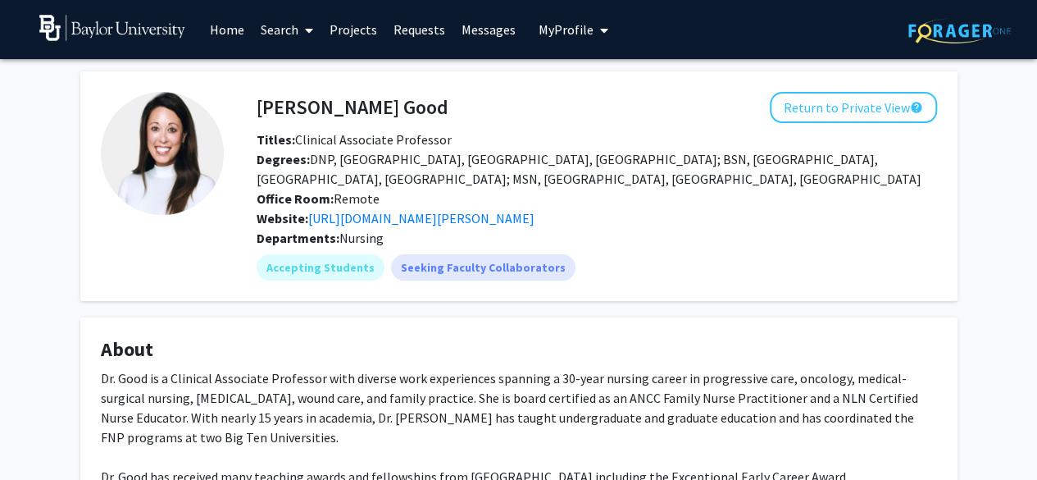
click at [272, 34] on link "Search" at bounding box center [286, 29] width 69 height 57
click at [279, 66] on span "Faculty/Staff" at bounding box center [312, 75] width 120 height 33
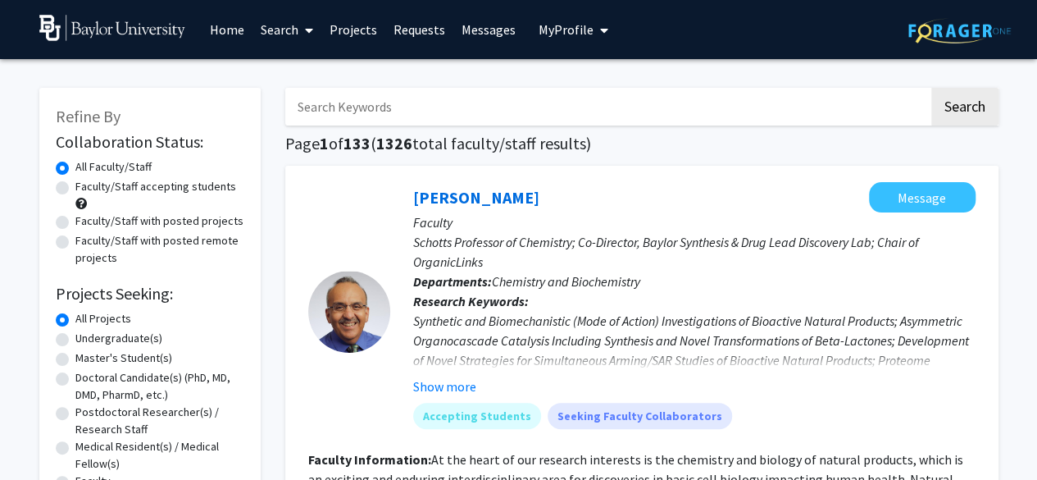
click at [331, 113] on input "Search Keywords" at bounding box center [606, 107] width 643 height 38
type input "[PERSON_NAME]"
click at [931, 88] on button "Search" at bounding box center [964, 107] width 67 height 38
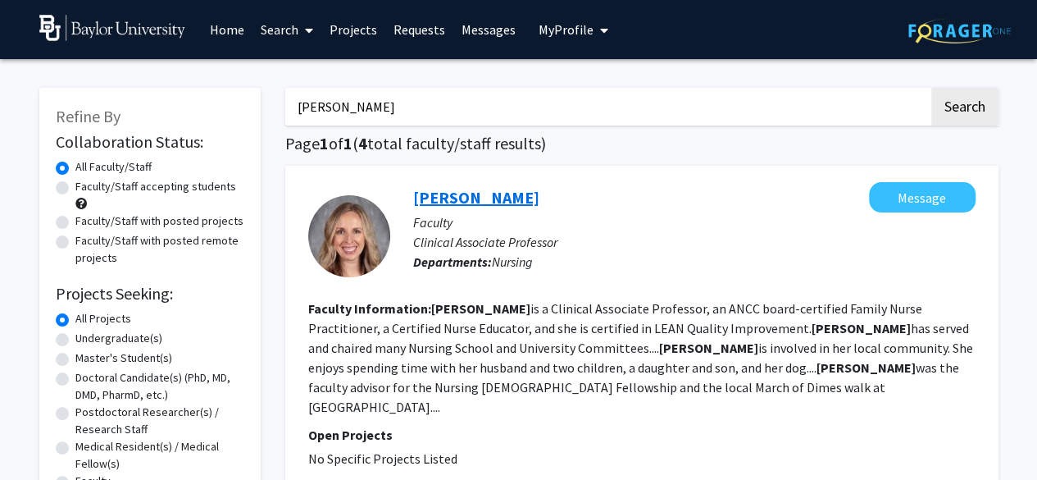
click at [452, 192] on link "[PERSON_NAME]" at bounding box center [476, 197] width 126 height 20
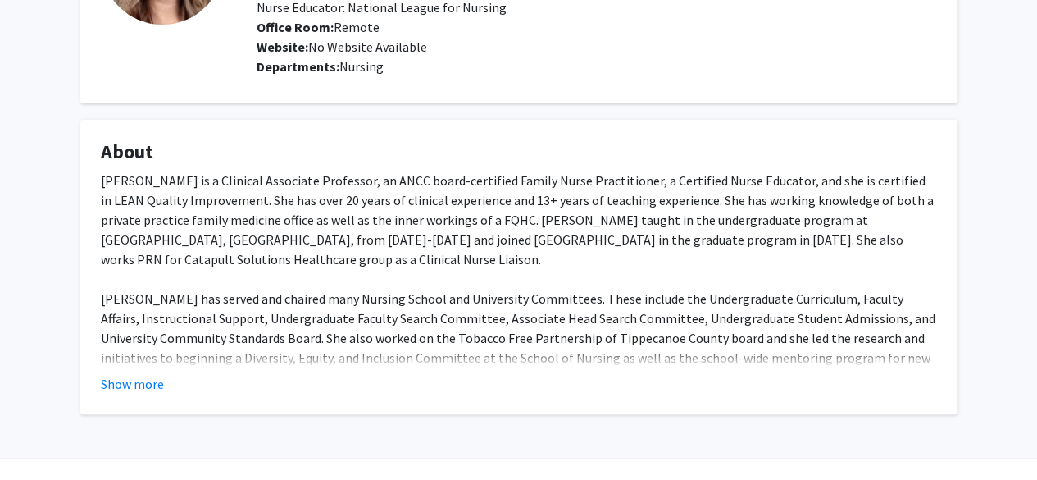
scroll to position [197, 0]
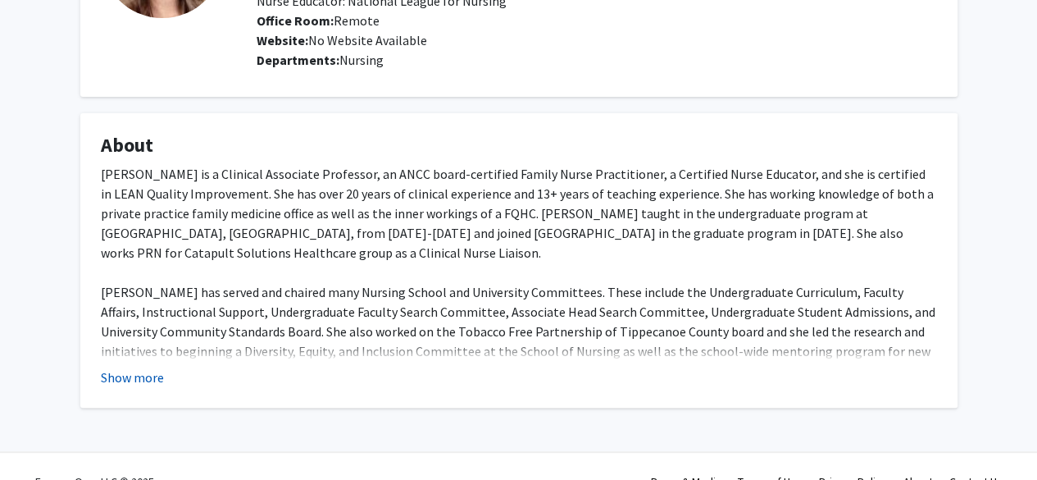
click at [139, 367] on button "Show more" at bounding box center [132, 377] width 63 height 20
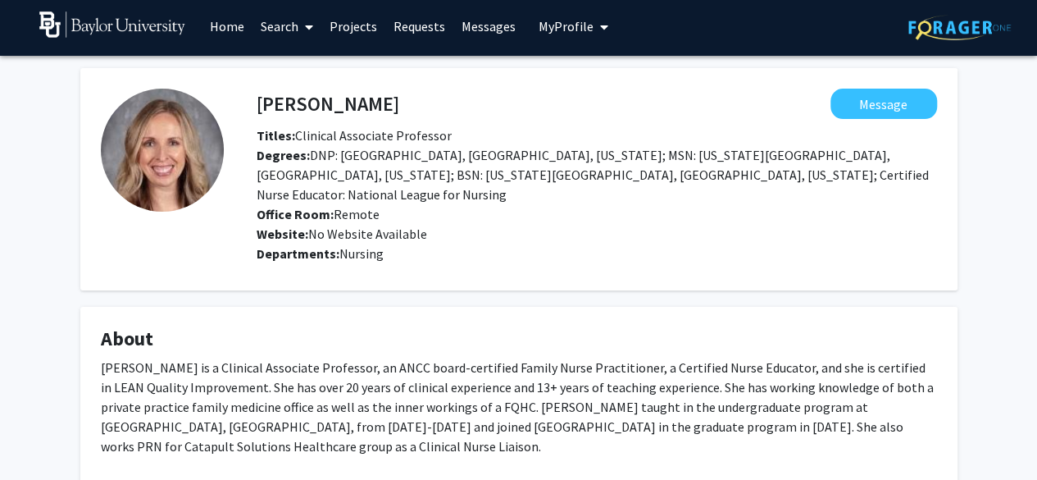
scroll to position [0, 0]
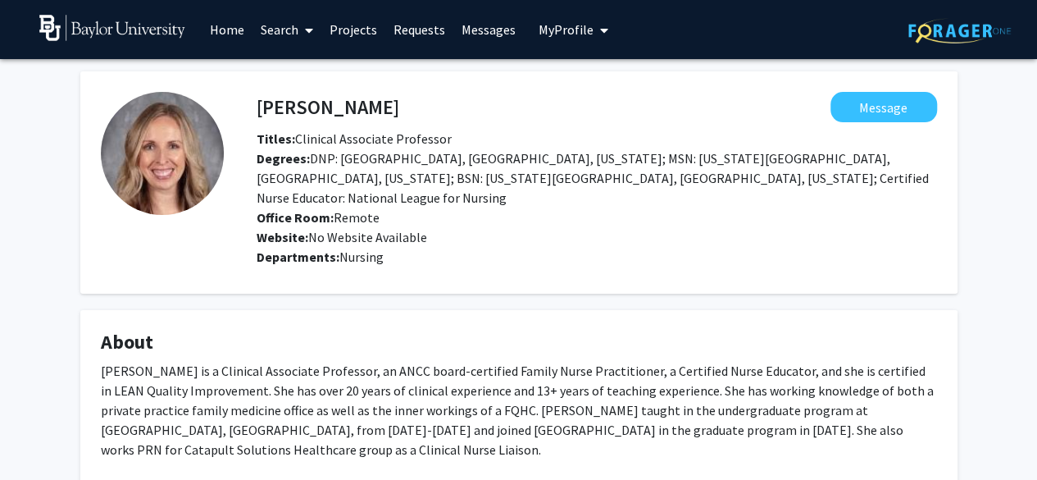
click at [225, 39] on link "Home" at bounding box center [227, 29] width 51 height 57
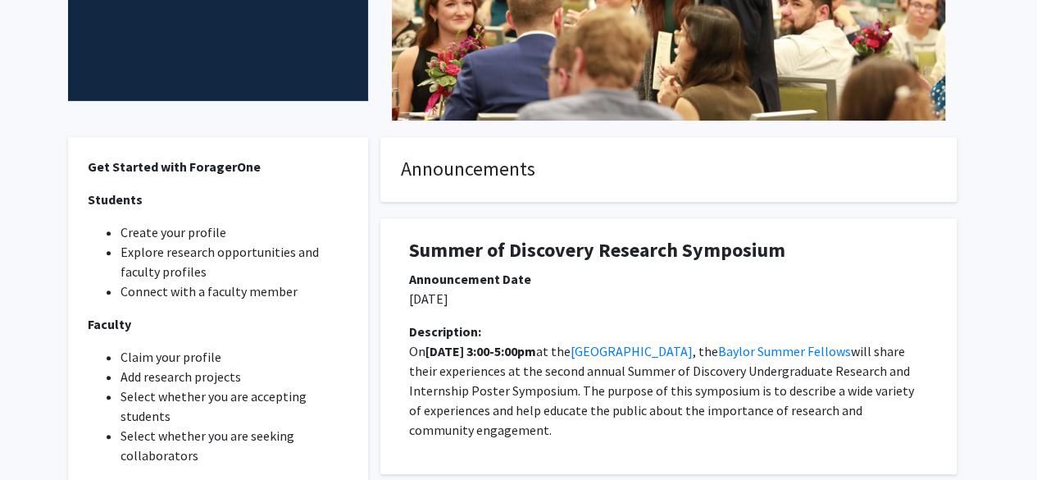
scroll to position [459, 0]
